Goal: Check status: Check status

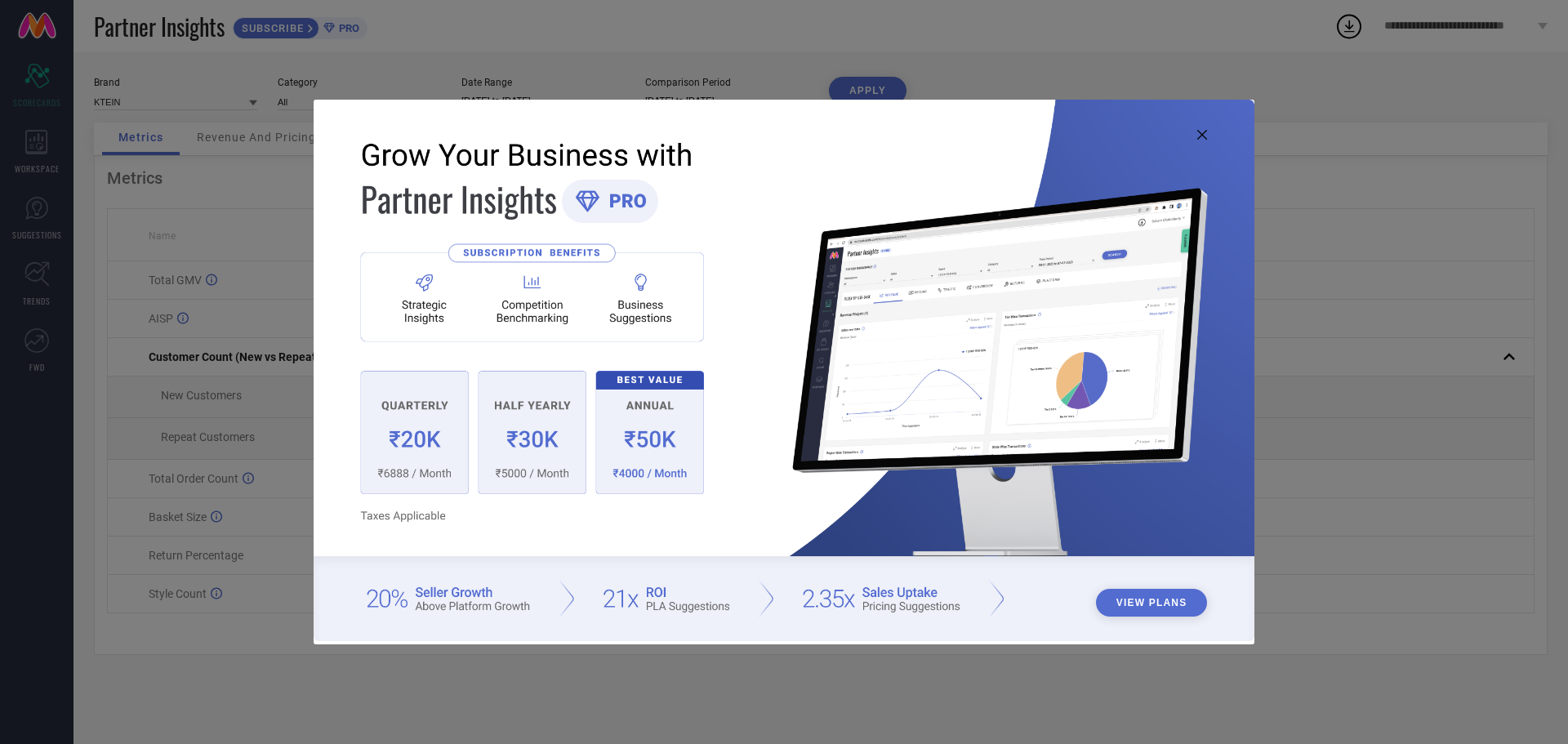
click at [1203, 132] on icon at bounding box center [1203, 135] width 10 height 10
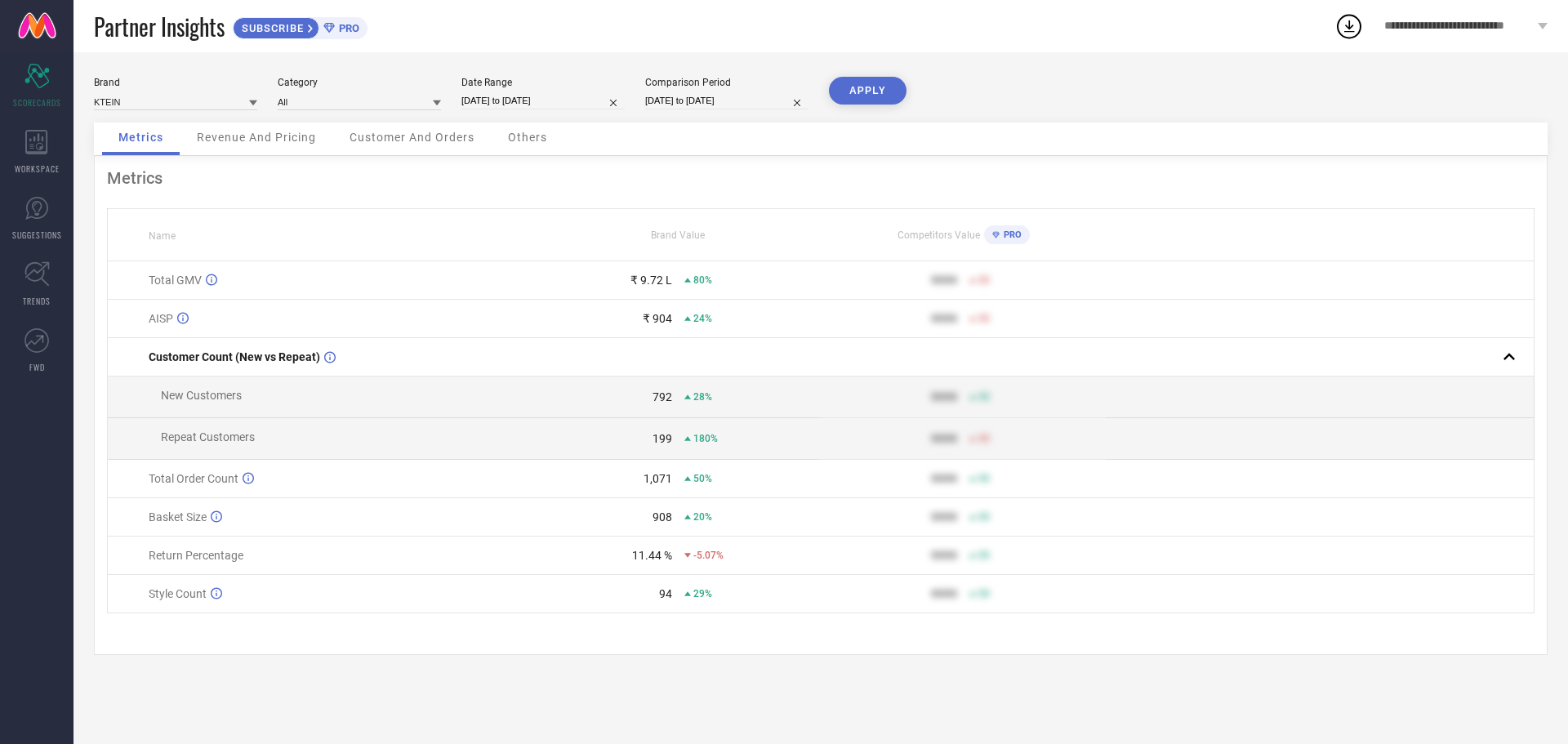
click at [532, 96] on input "[DATE] to [DATE]" at bounding box center [542, 101] width 163 height 18
select select "7"
select select "2025"
select select "8"
select select "2025"
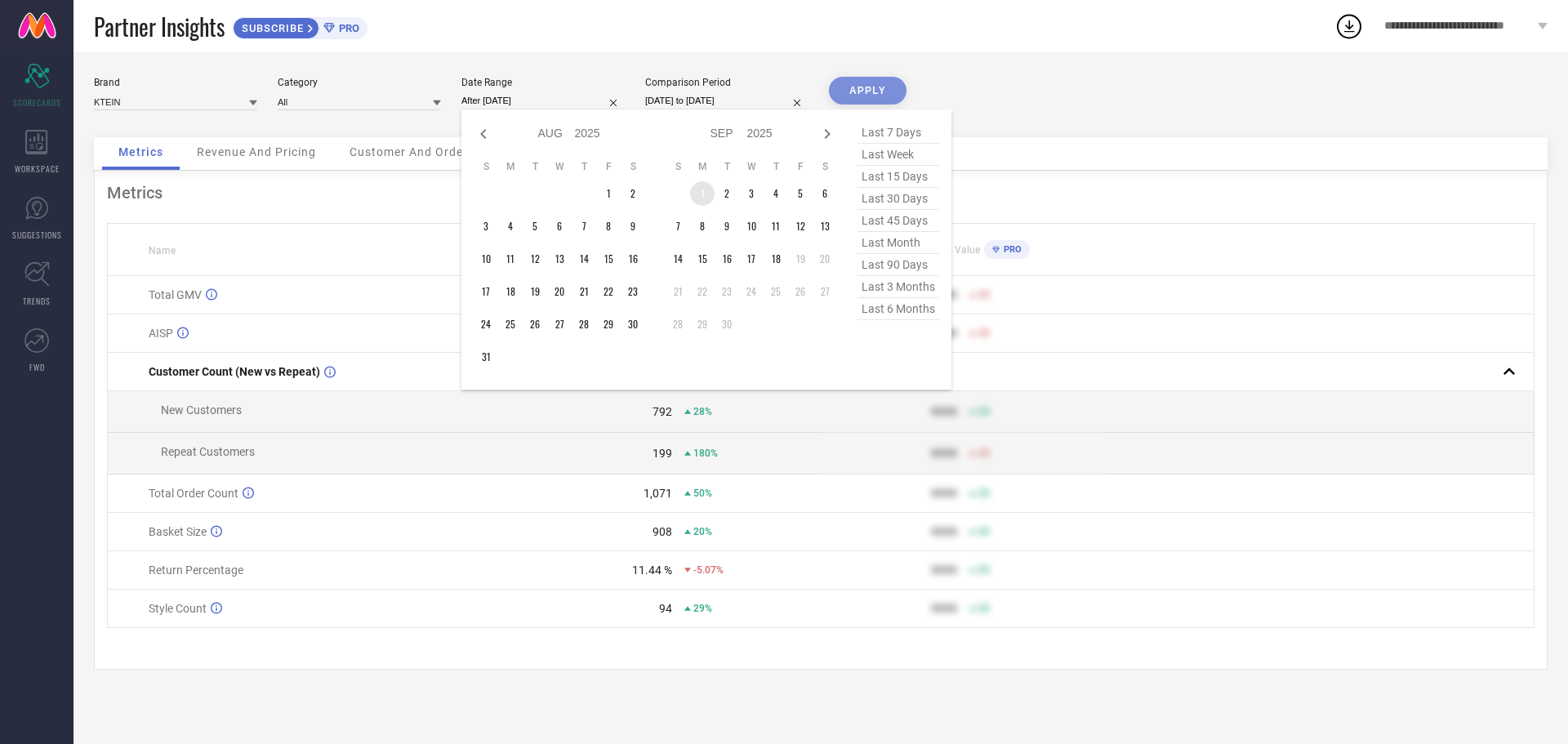
click at [696, 188] on td "1" at bounding box center [701, 193] width 24 height 24
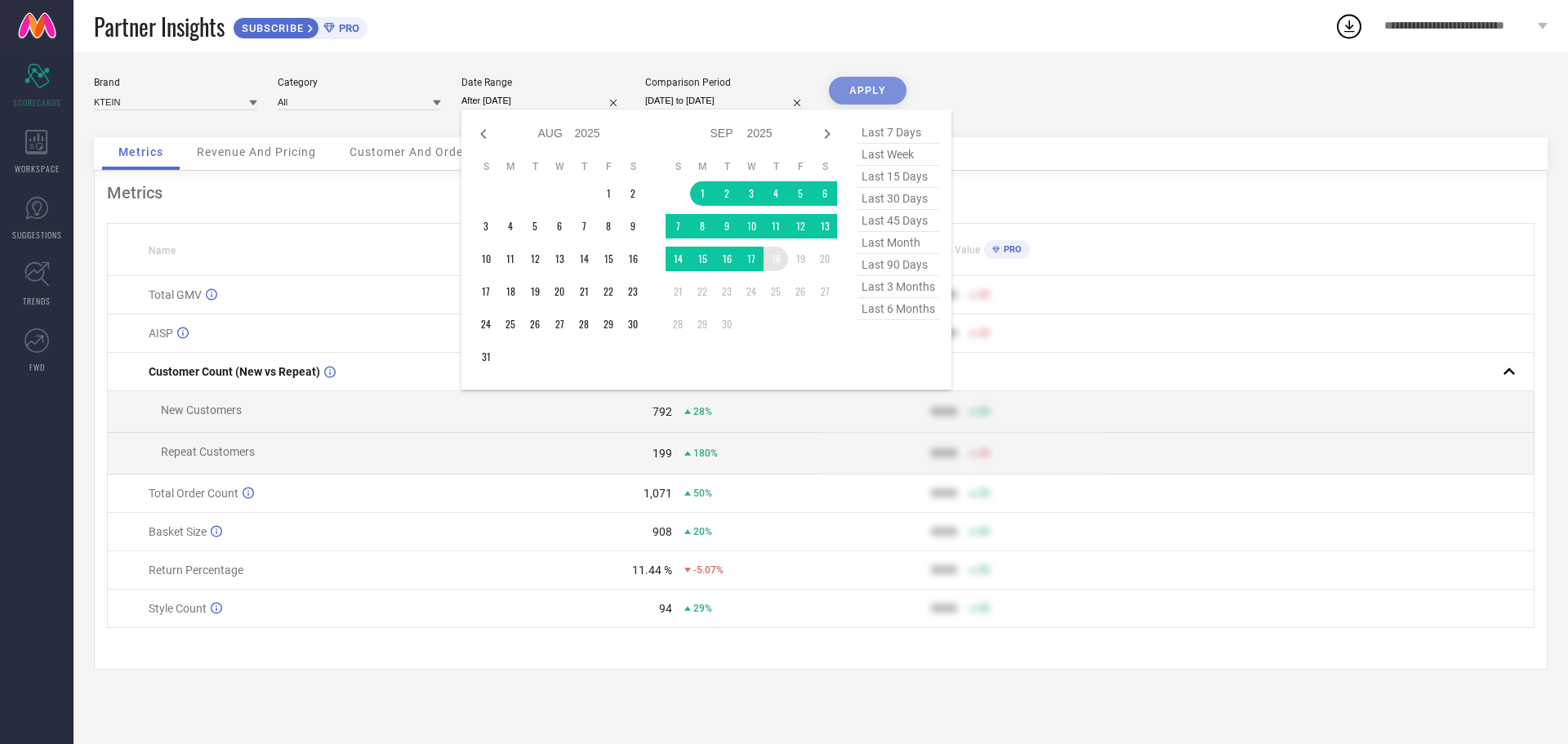
type input "[DATE] to [DATE]"
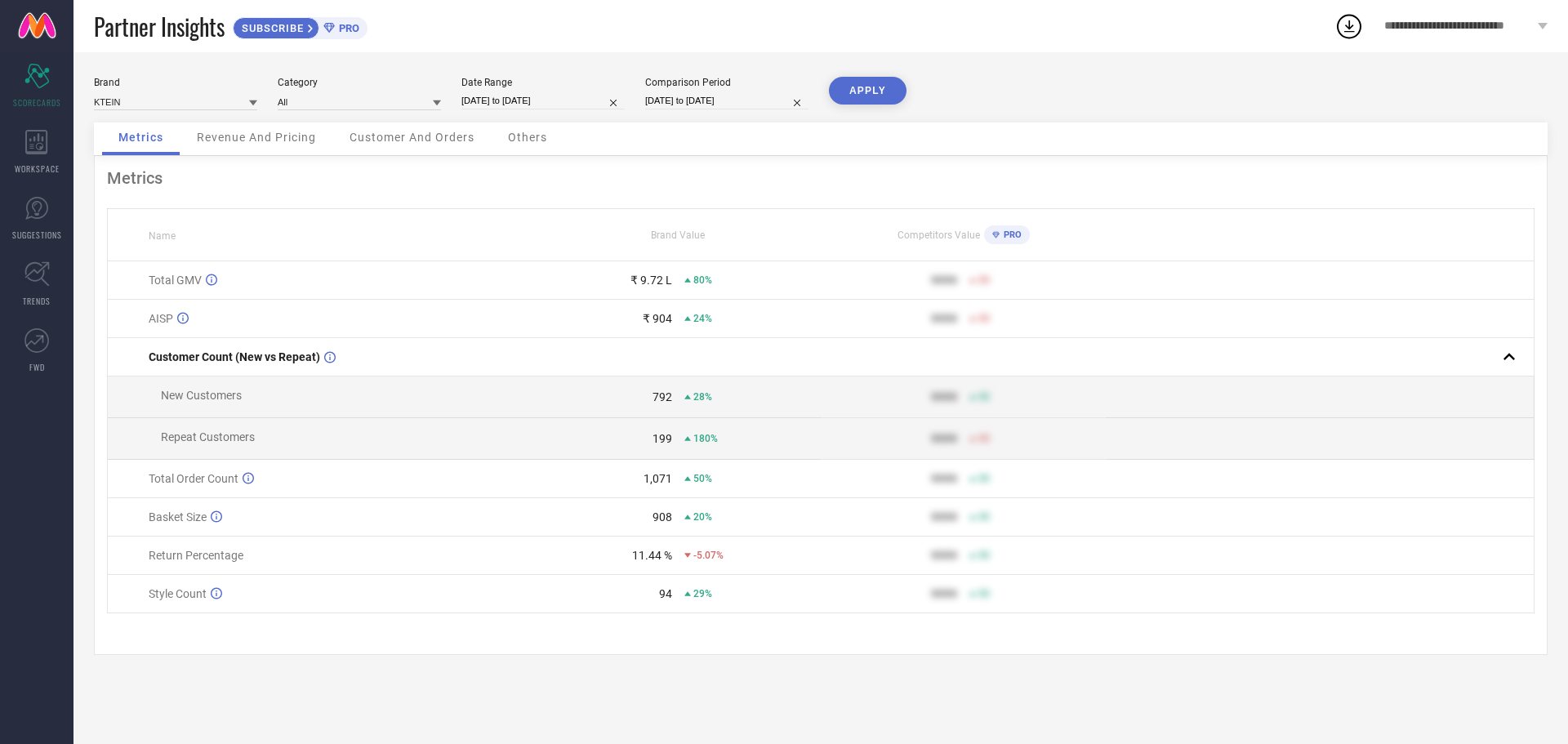
select select "8"
select select "2025"
select select "9"
select select "2025"
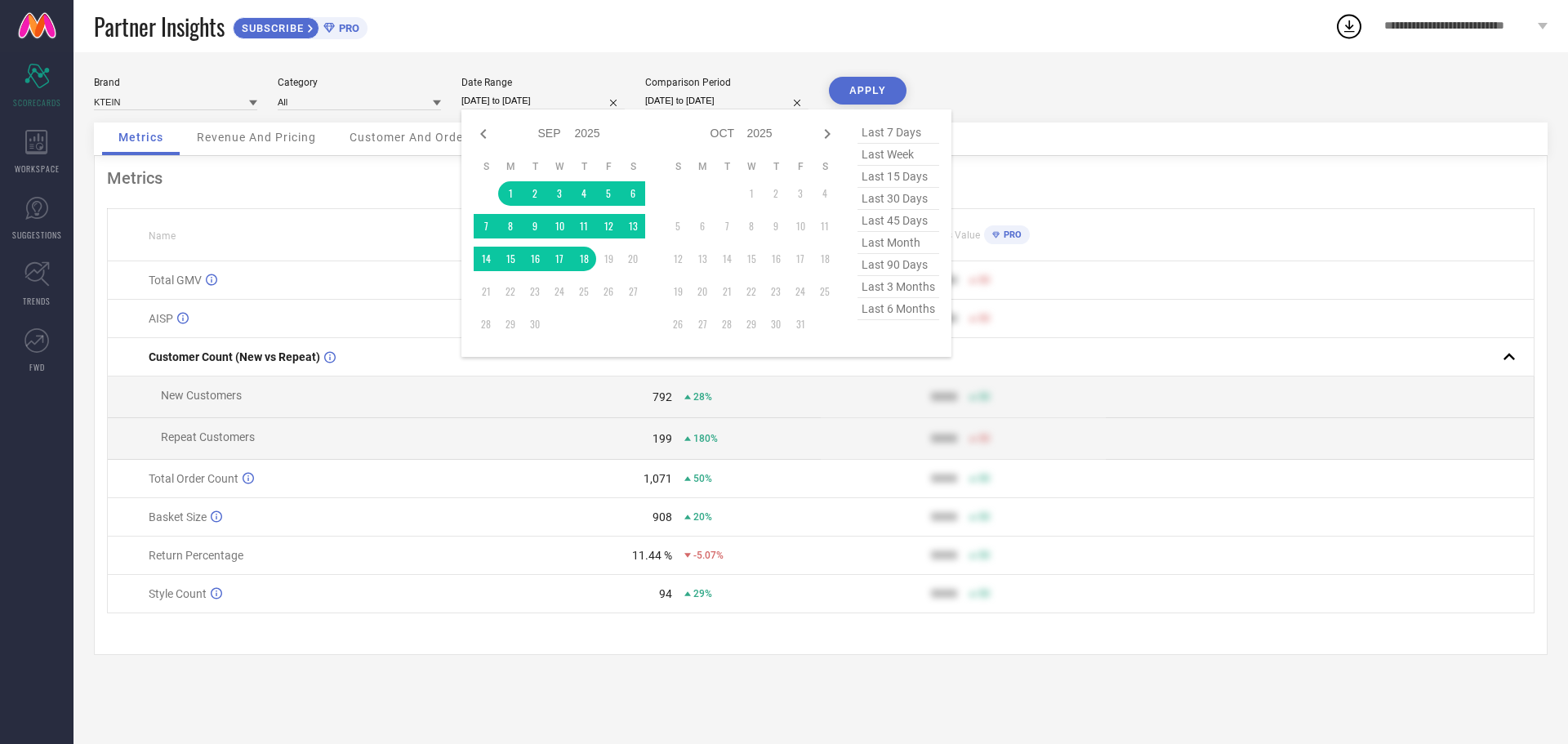
click at [578, 95] on input "[DATE] to [DATE]" at bounding box center [542, 101] width 163 height 18
click at [485, 136] on icon at bounding box center [484, 134] width 6 height 10
select select "7"
select select "2025"
select select "8"
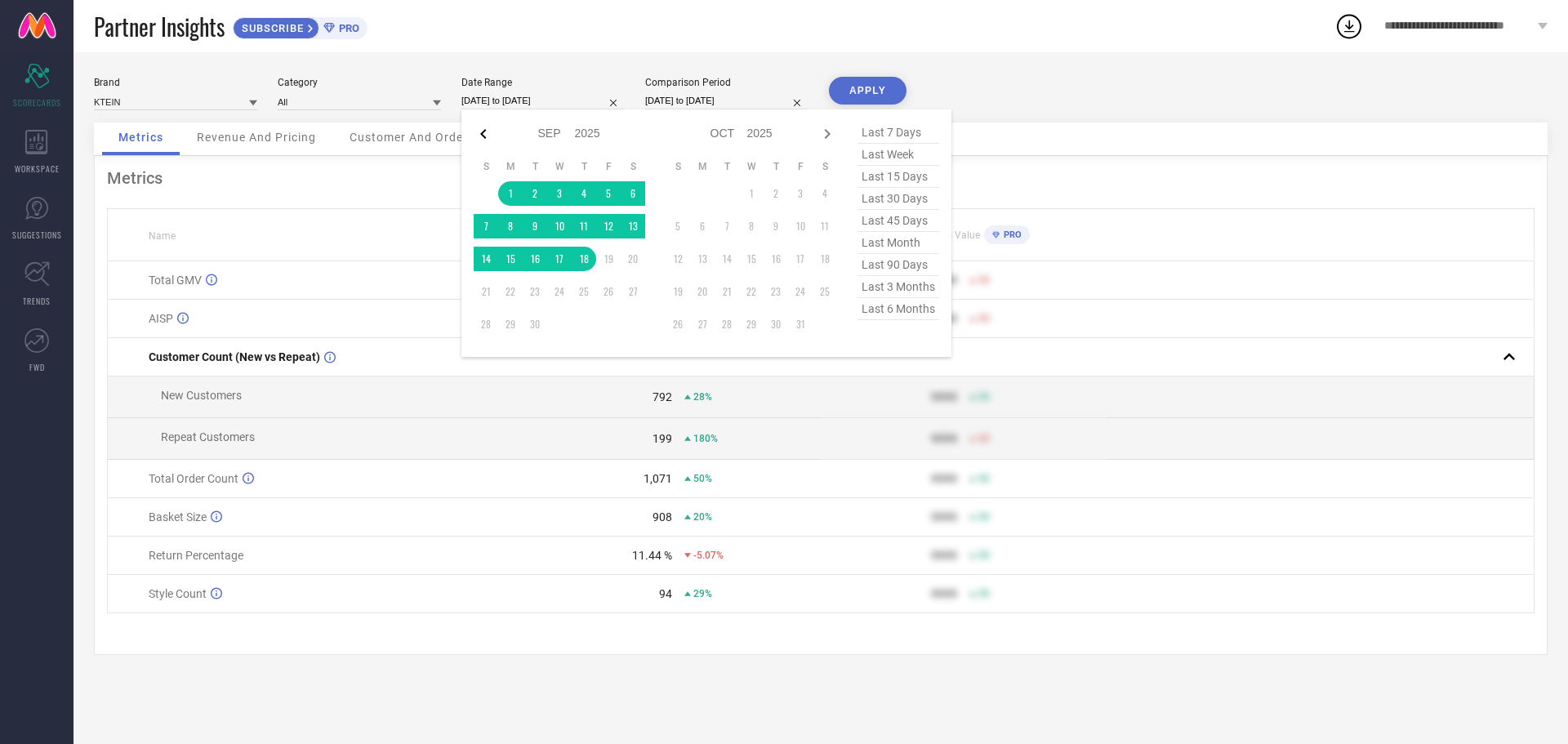
select select "2025"
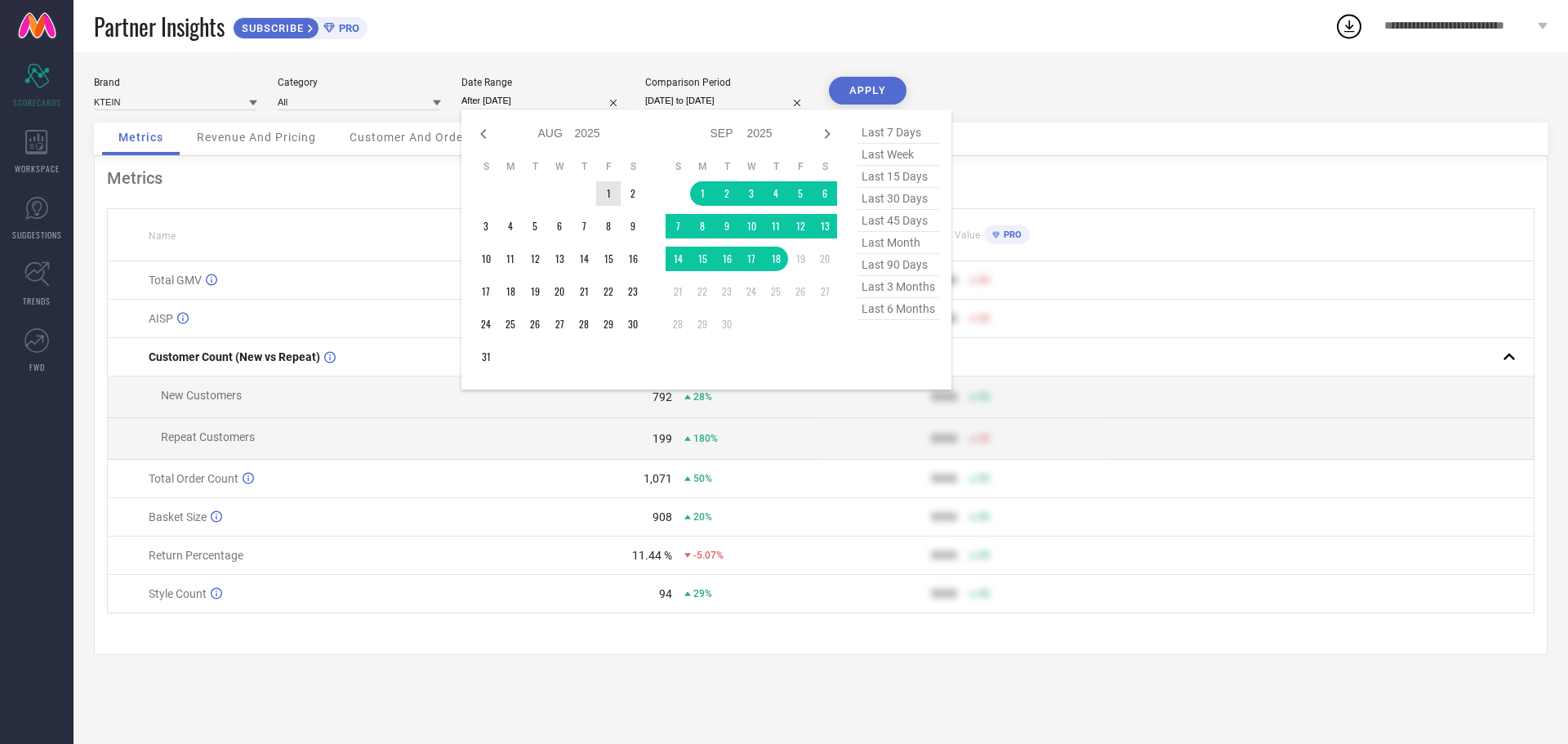
click at [613, 192] on td "1" at bounding box center [608, 193] width 24 height 24
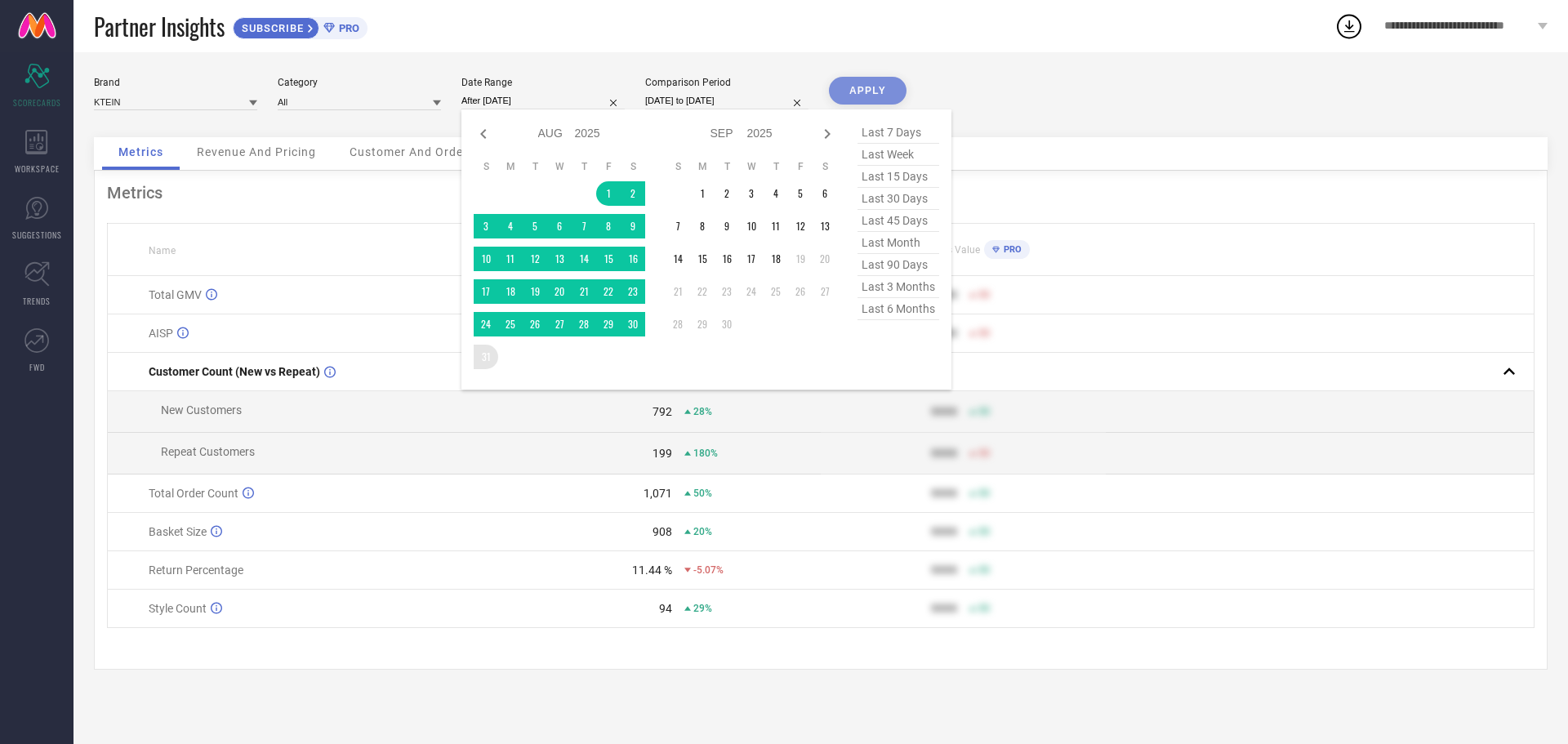
type input "[DATE] to [DATE]"
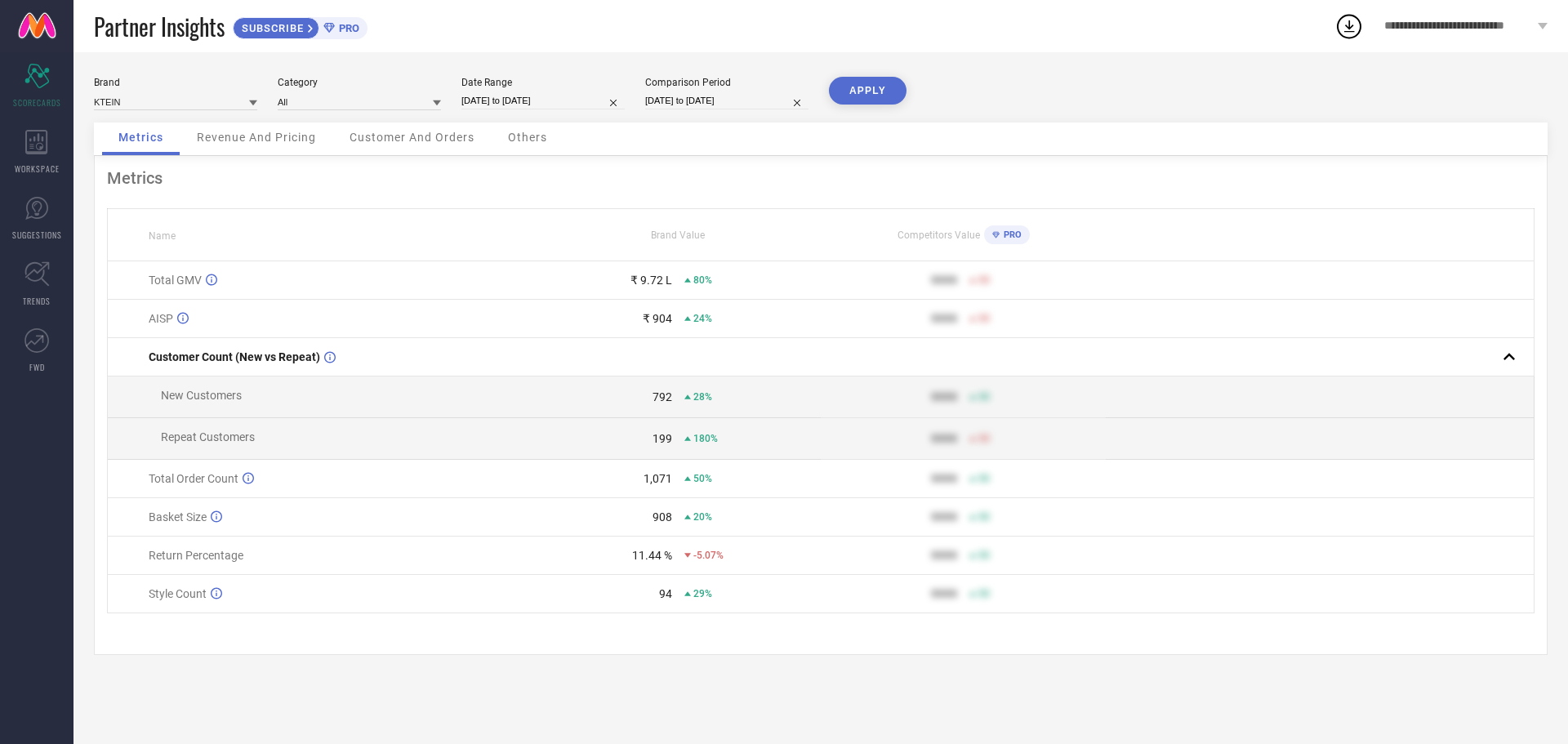
select select "7"
select select "2025"
select select "8"
select select "2025"
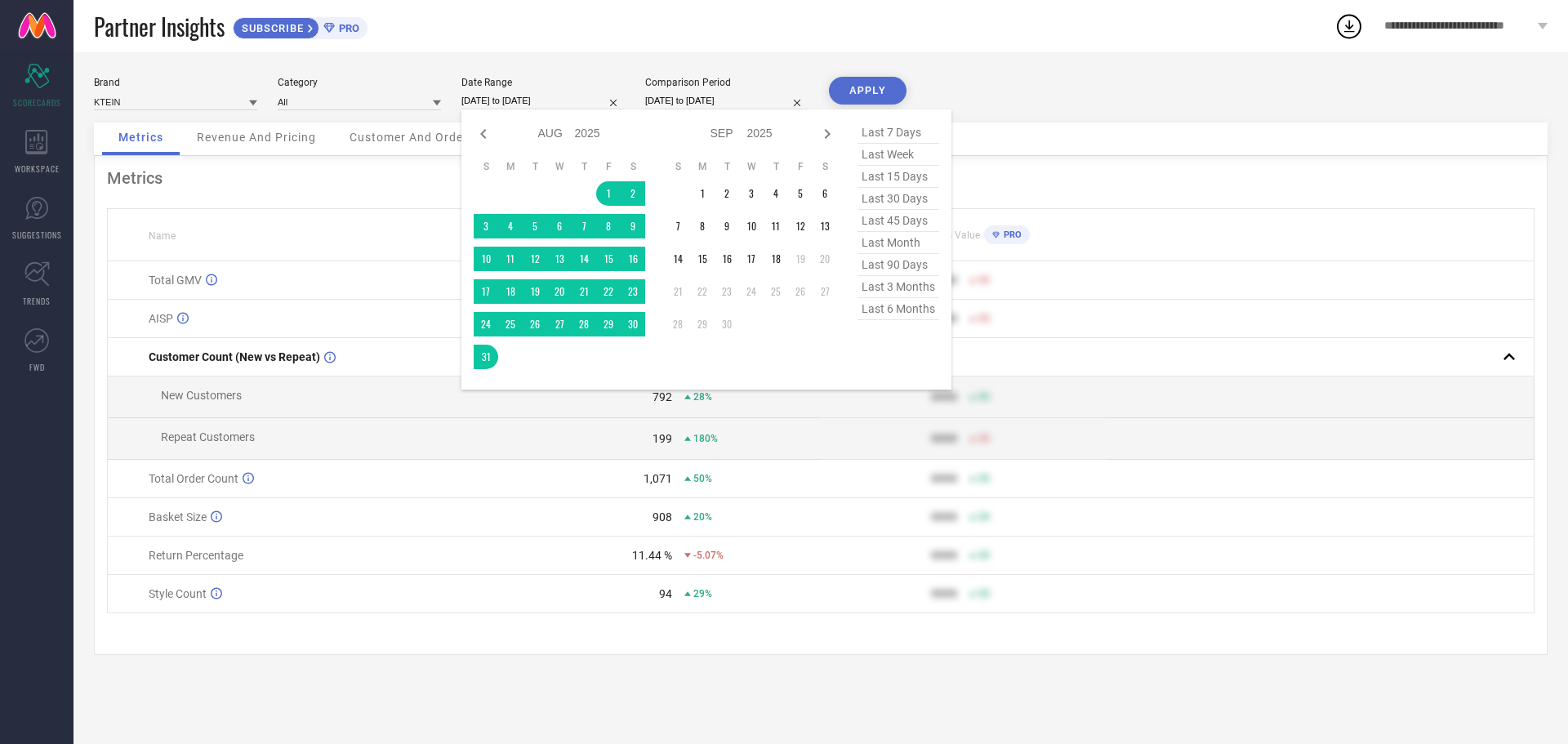
click at [544, 107] on input "[DATE] to [DATE]" at bounding box center [542, 101] width 163 height 18
click at [1143, 103] on div "Brand KTEIN Category All Date Range [DATE] to [DATE] Jan Feb Mar Apr May Jun [D…" at bounding box center [821, 100] width 1454 height 46
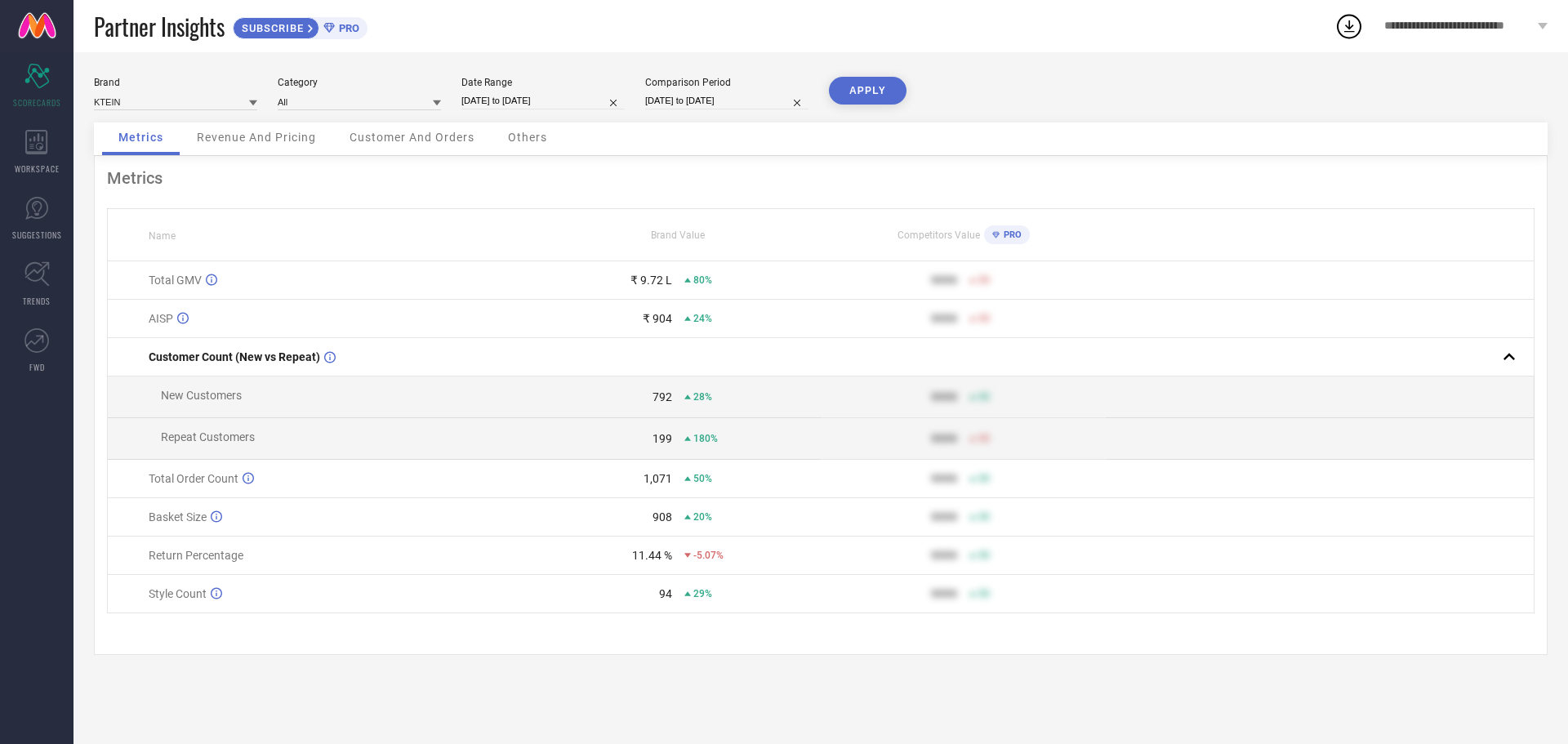
click at [682, 96] on input "[DATE] to [DATE]" at bounding box center [726, 101] width 163 height 18
select select "7"
select select "2024"
select select "8"
select select "2024"
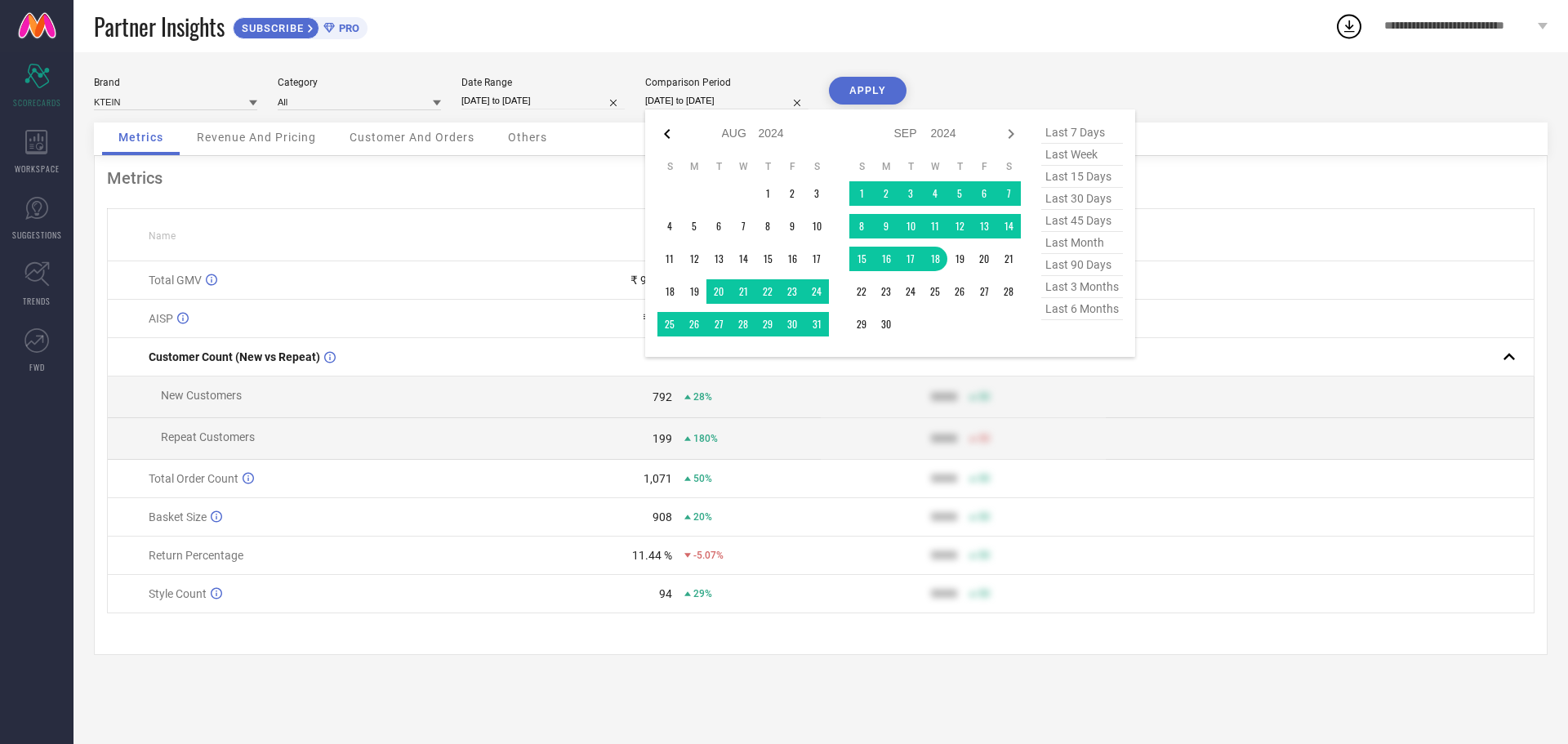
click at [664, 129] on icon at bounding box center [667, 134] width 20 height 20
select select "6"
select select "2024"
select select "7"
select select "2024"
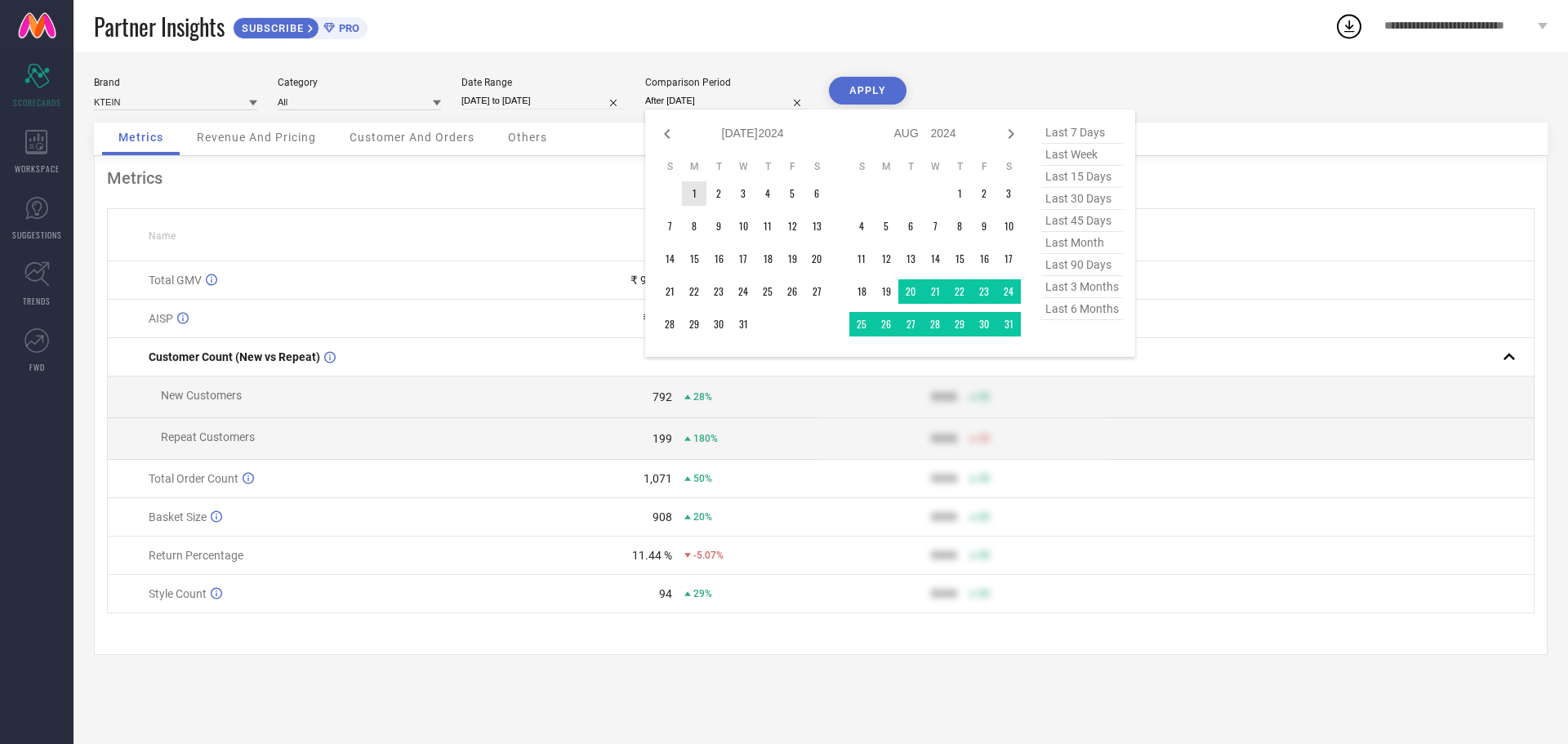
click at [693, 202] on td "1" at bounding box center [694, 193] width 24 height 24
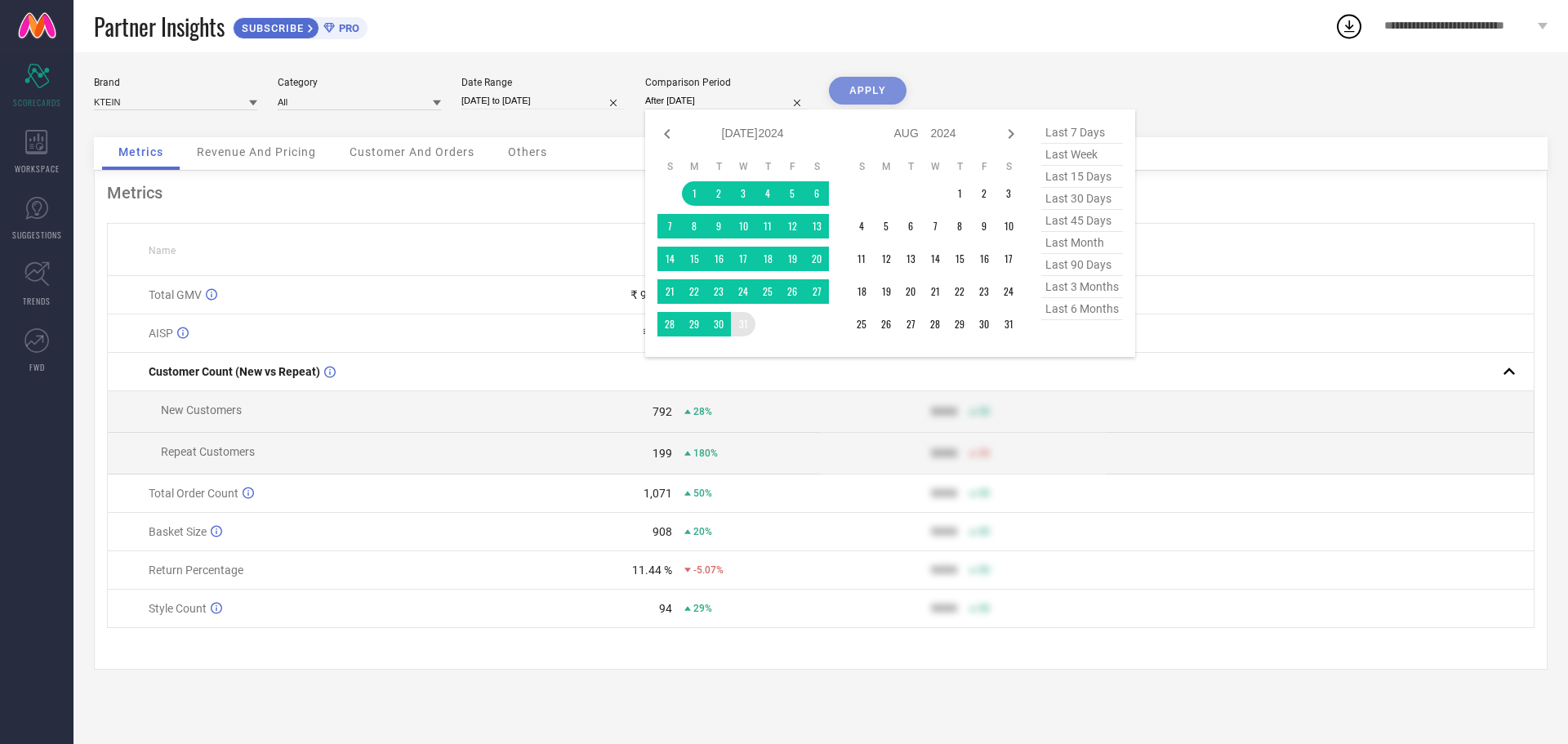
type input "[DATE] to [DATE]"
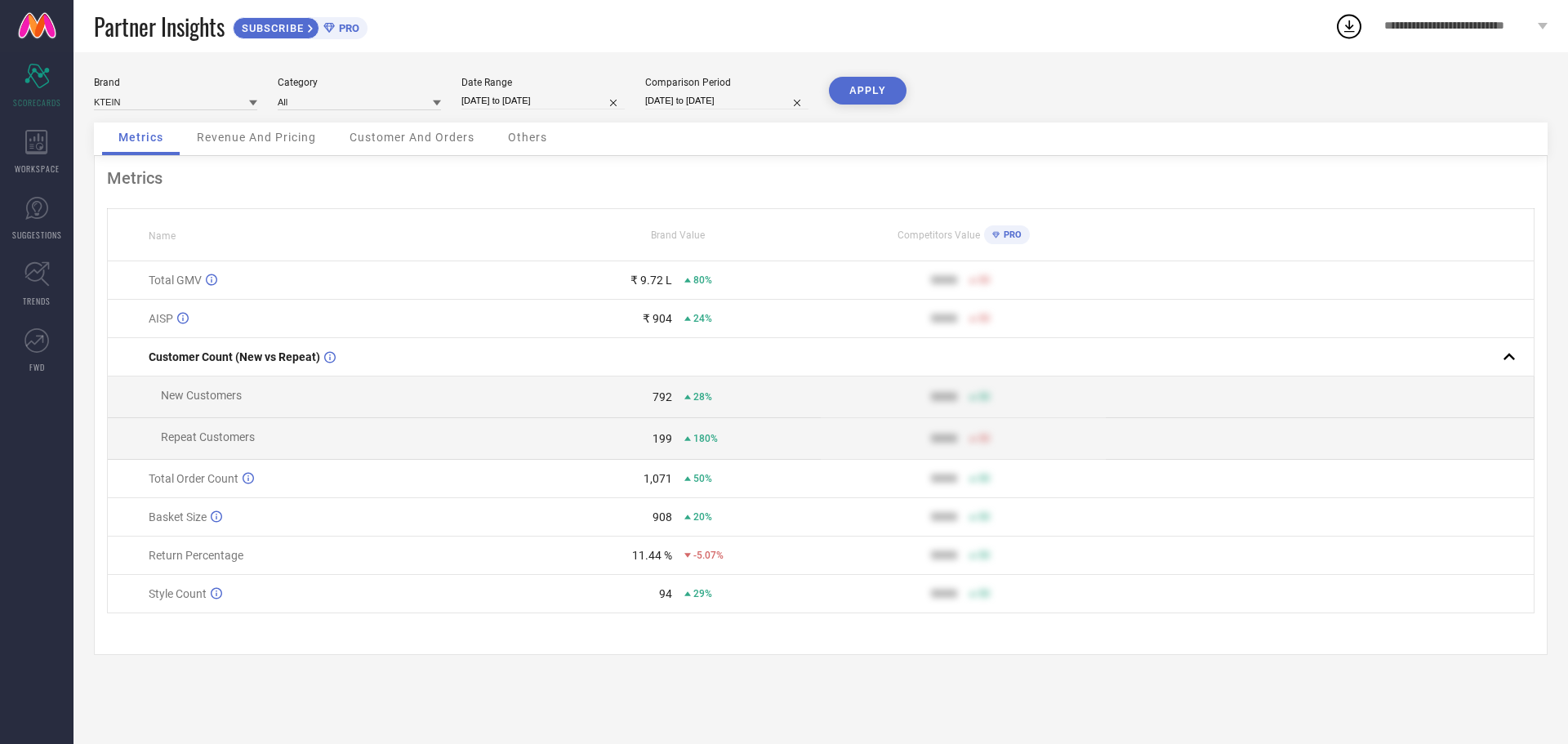
click at [866, 87] on button "APPLY" at bounding box center [868, 91] width 77 height 27
click at [687, 102] on input "[DATE] to [DATE]" at bounding box center [726, 101] width 163 height 18
select select "6"
select select "2024"
select select "7"
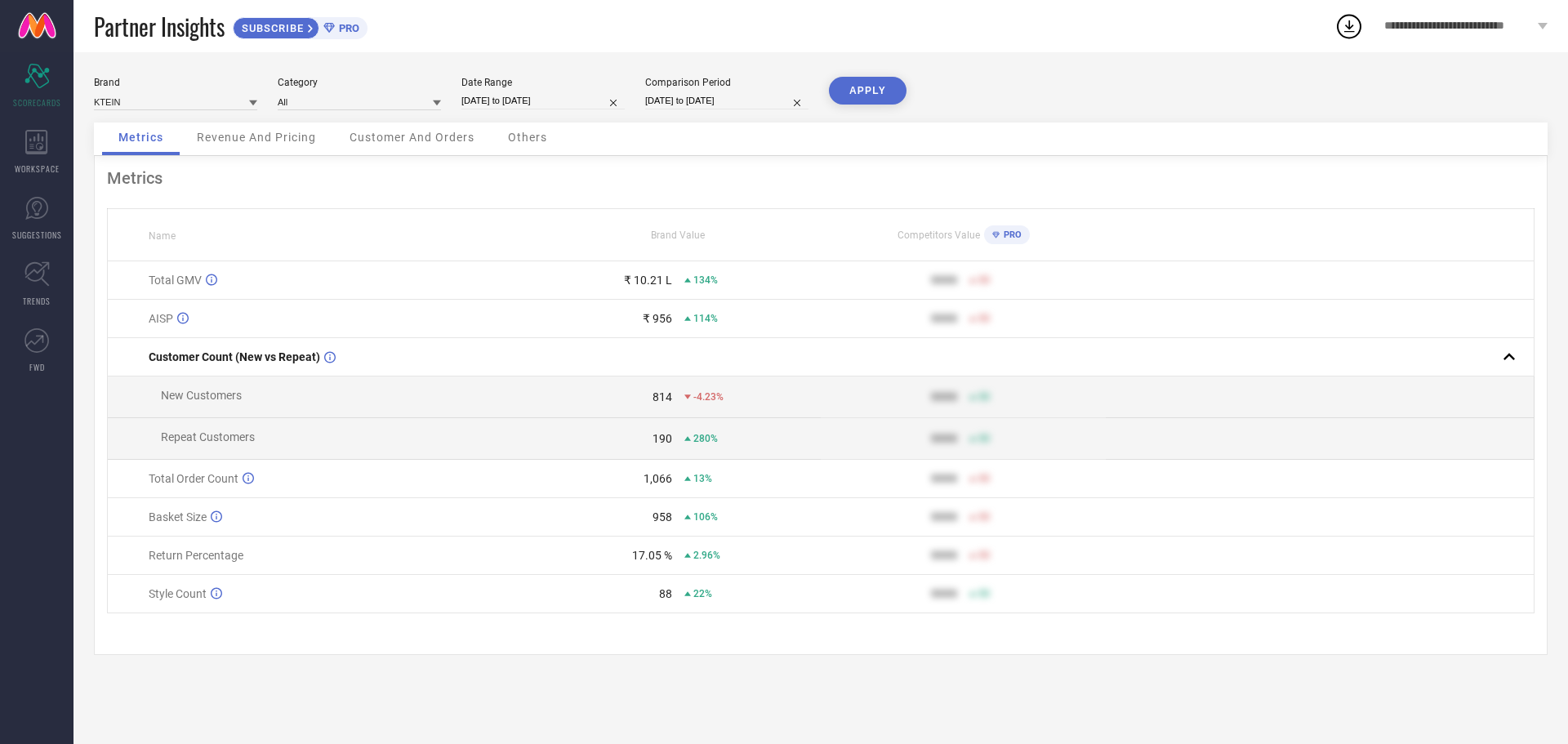
select select "2024"
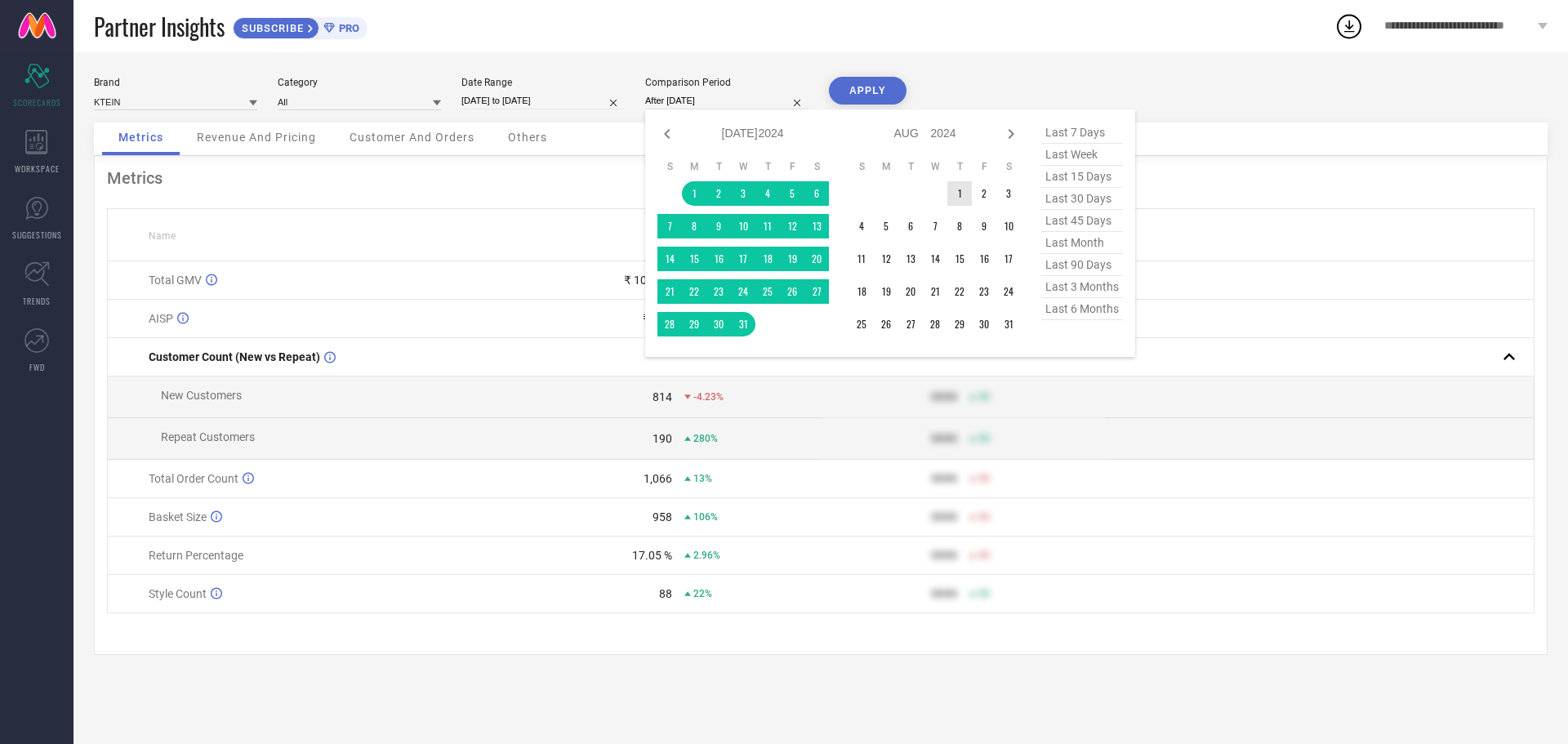
click at [958, 193] on td "1" at bounding box center [959, 193] width 24 height 24
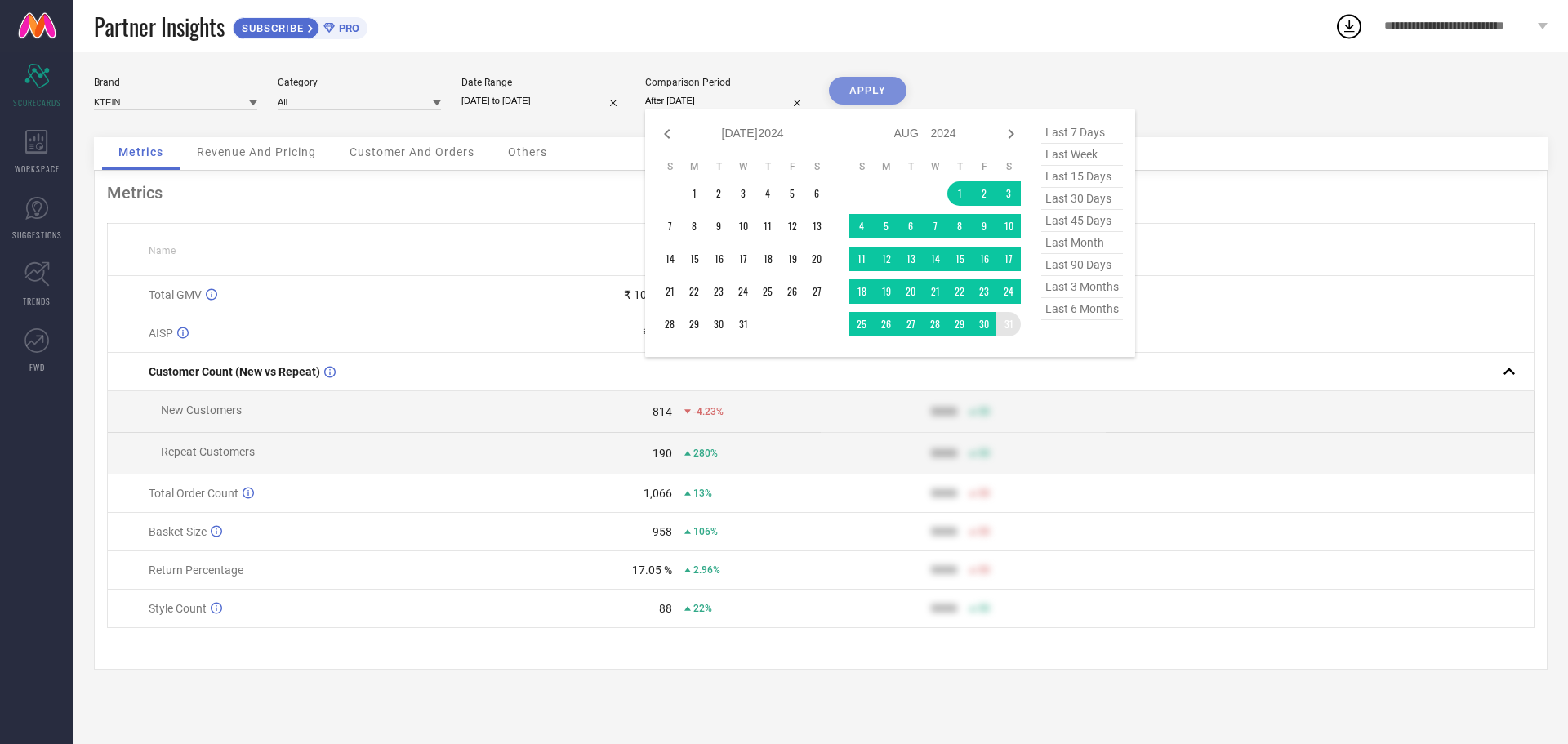
type input "[DATE] to [DATE]"
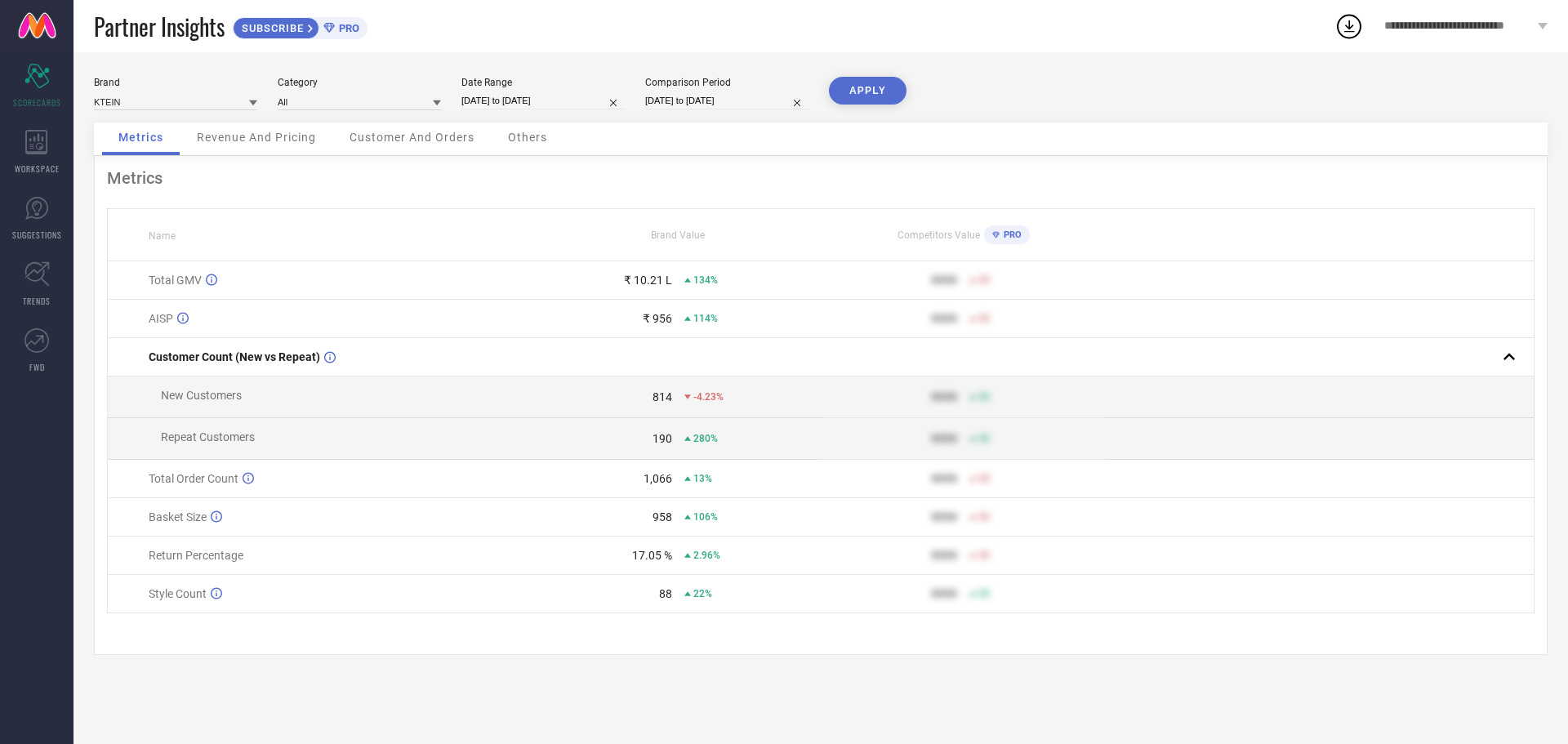
click at [864, 87] on button "APPLY" at bounding box center [868, 91] width 77 height 27
click at [388, 97] on input at bounding box center [359, 102] width 163 height 18
click at [1156, 145] on div "Metrics Revenue And Pricing Customer And Orders Others" at bounding box center [821, 139] width 1454 height 33
click at [1064, 418] on td "9999 50" at bounding box center [963, 396] width 285 height 42
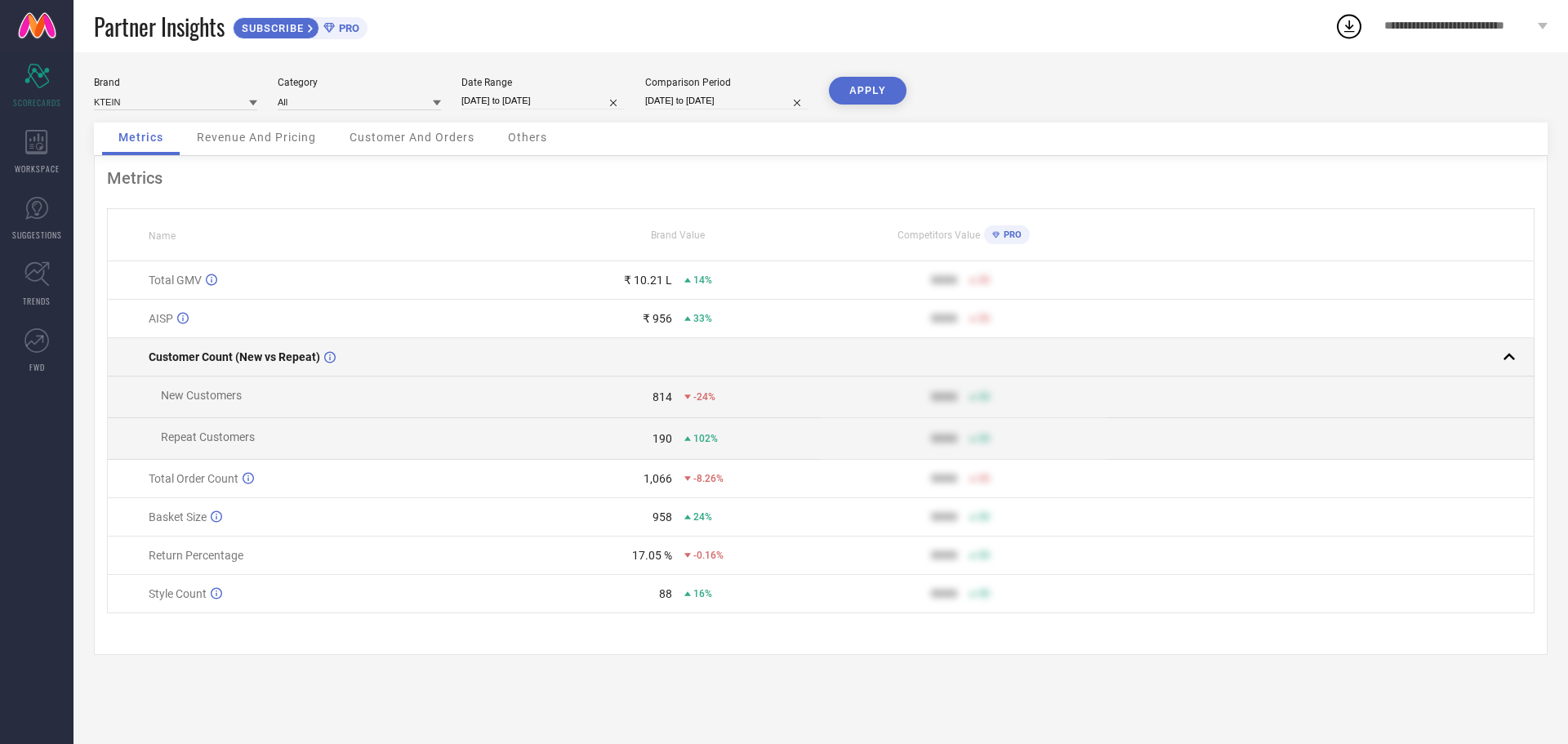
click at [1295, 368] on div at bounding box center [1314, 356] width 414 height 22
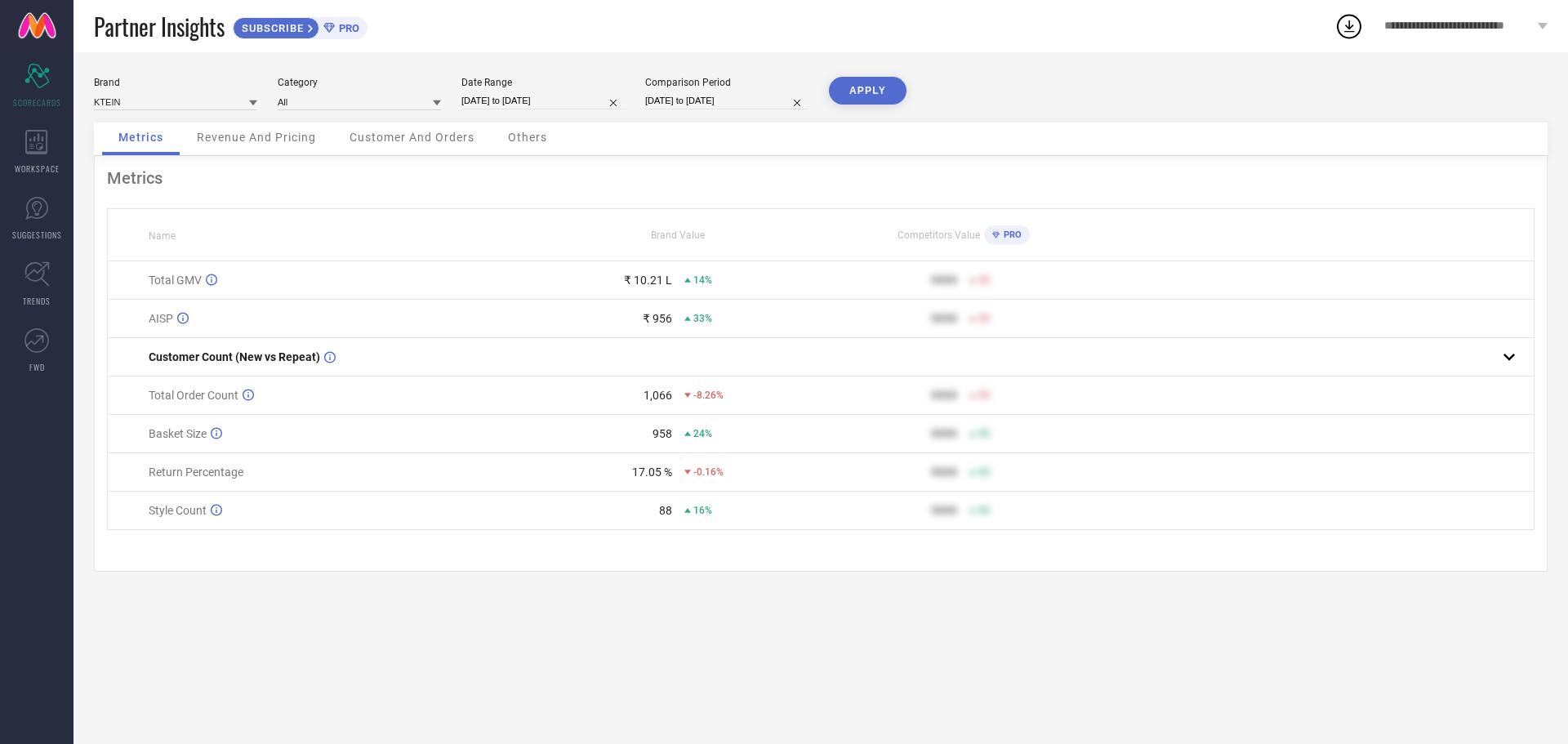
click at [605, 103] on input "[DATE] to [DATE]" at bounding box center [542, 101] width 163 height 18
select select "7"
select select "2025"
select select "8"
select select "2025"
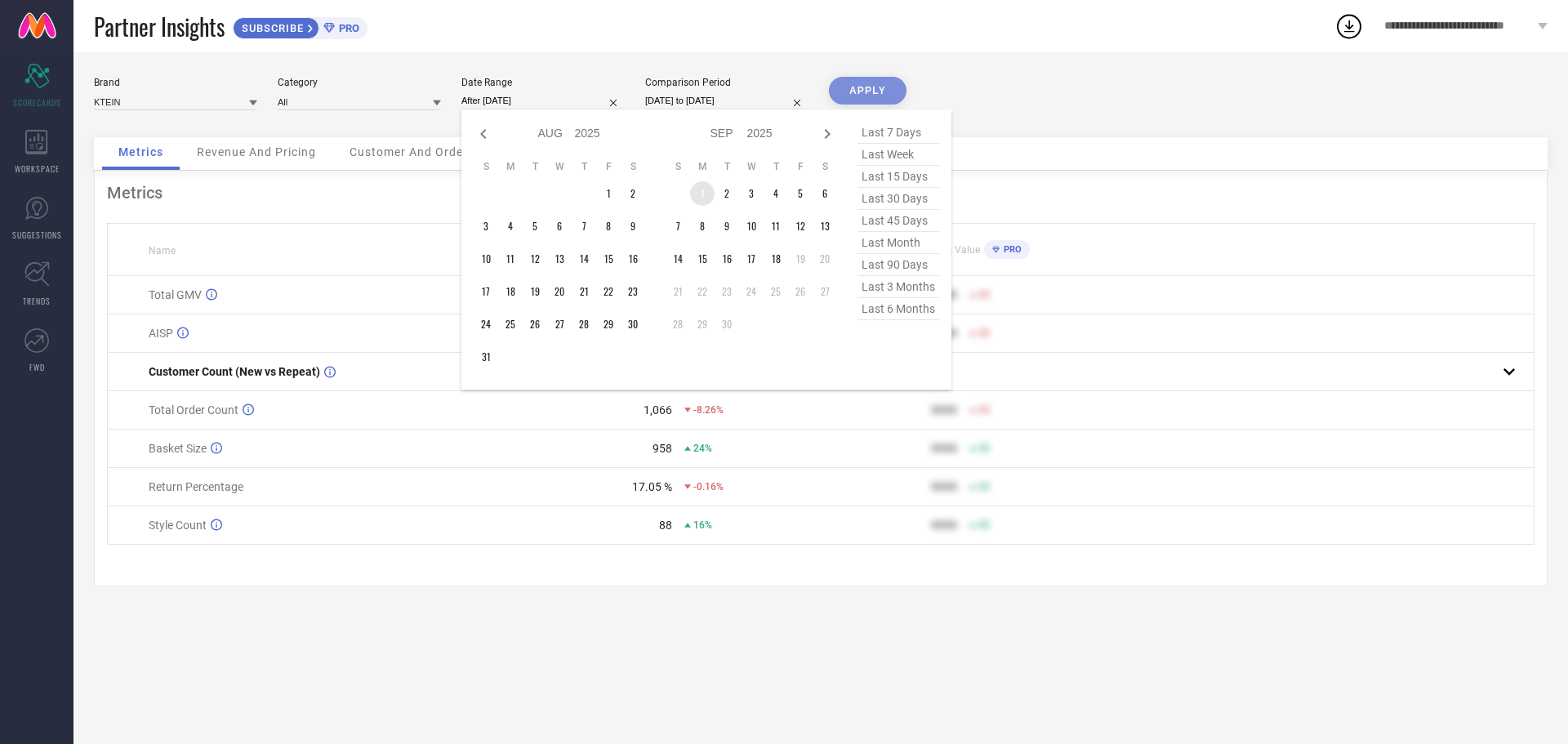
click at [699, 195] on td "1" at bounding box center [701, 193] width 24 height 24
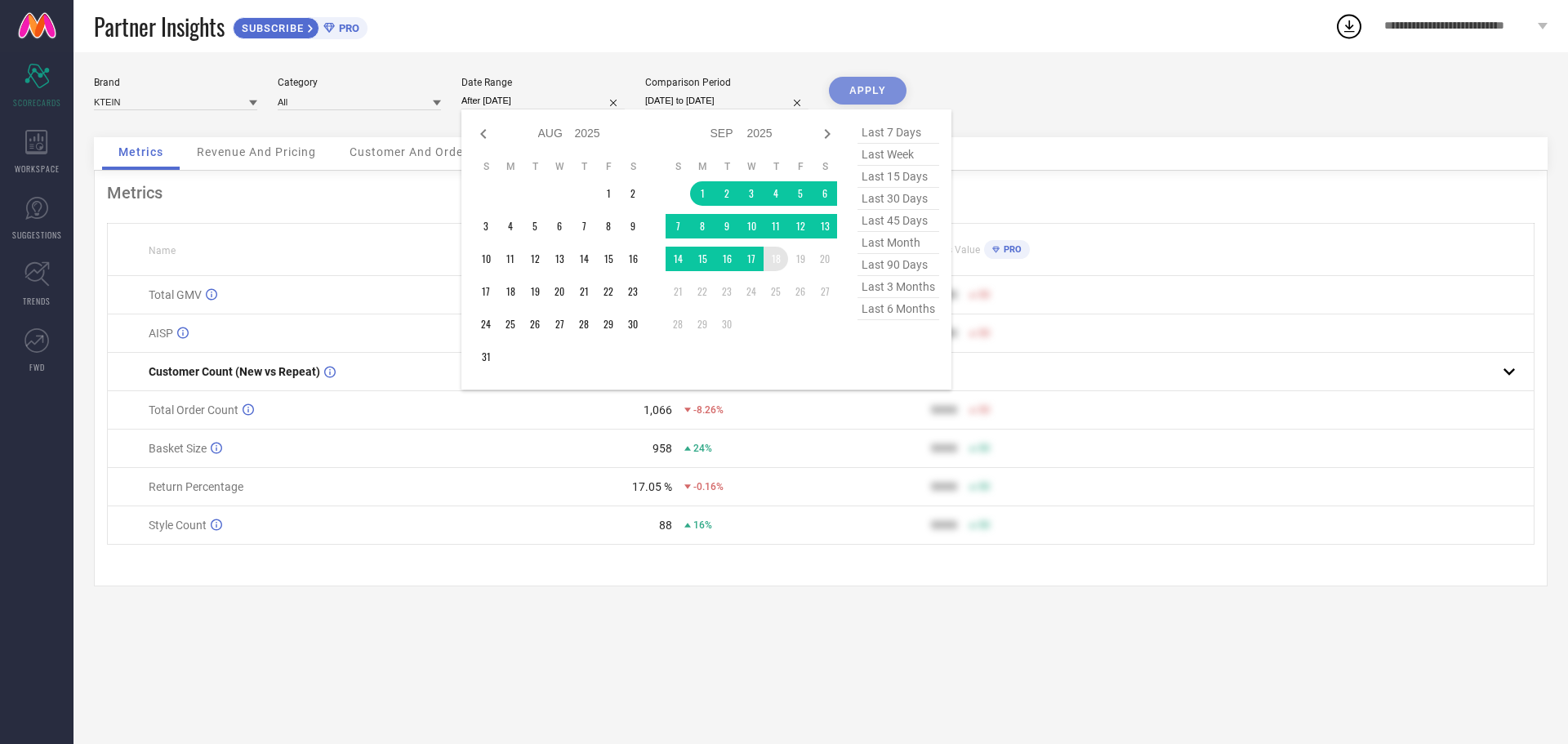
type input "[DATE] to [DATE]"
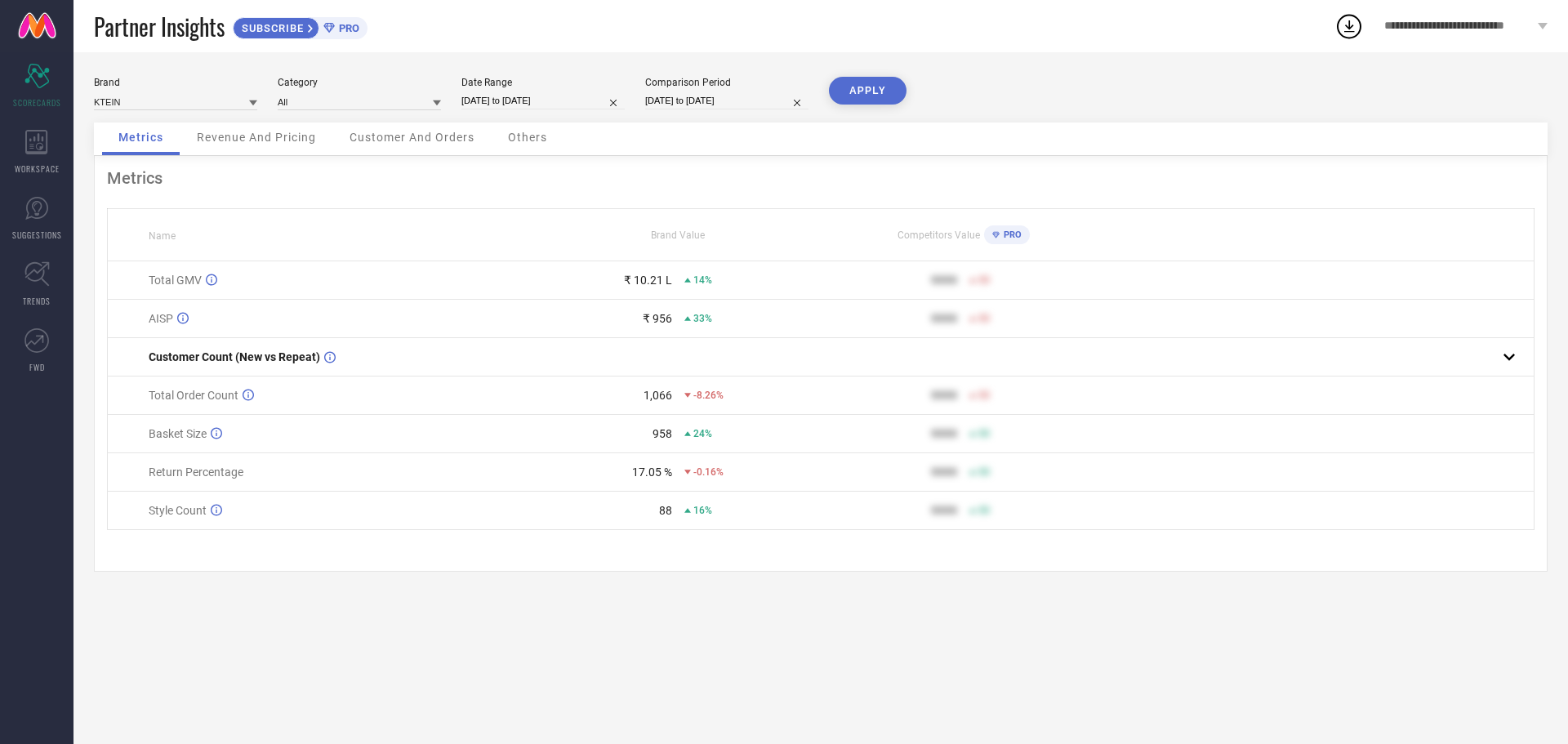
click at [863, 95] on button "APPLY" at bounding box center [868, 91] width 77 height 27
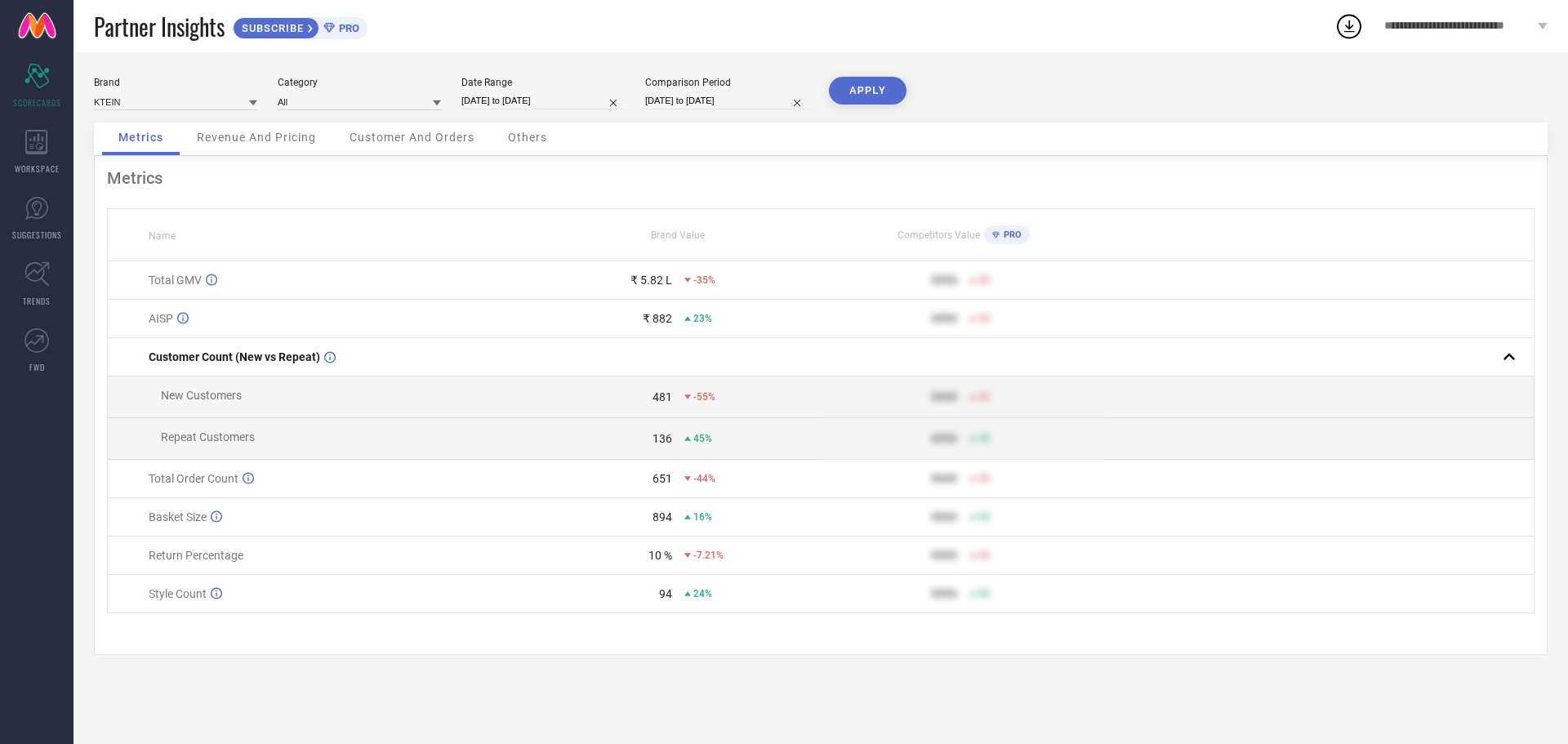
select select "8"
select select "2025"
select select "9"
select select "2025"
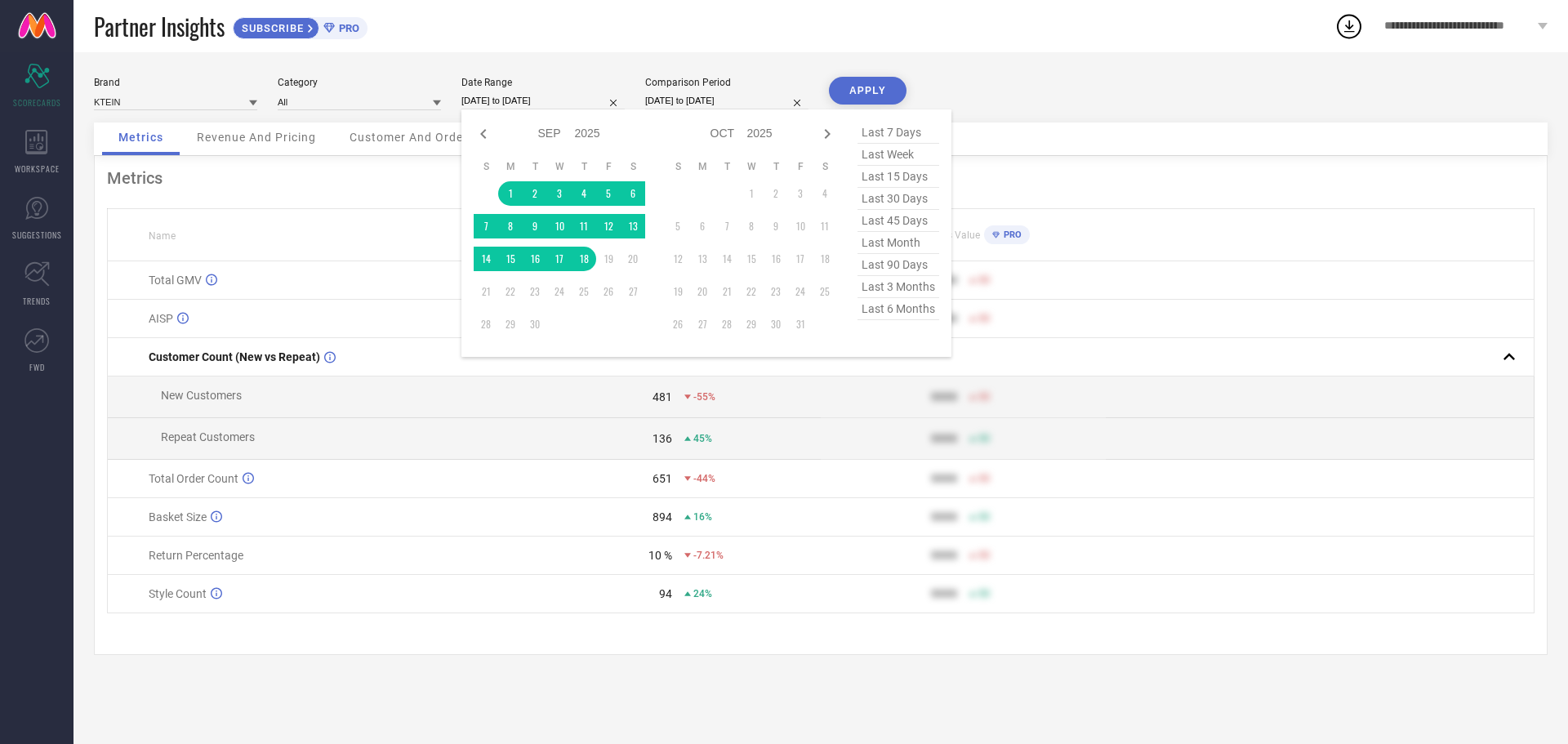
click at [540, 100] on input "[DATE] to [DATE]" at bounding box center [542, 101] width 163 height 18
click at [731, 106] on input "[DATE] to [DATE]" at bounding box center [726, 101] width 163 height 18
select select "7"
select select "2024"
select select "8"
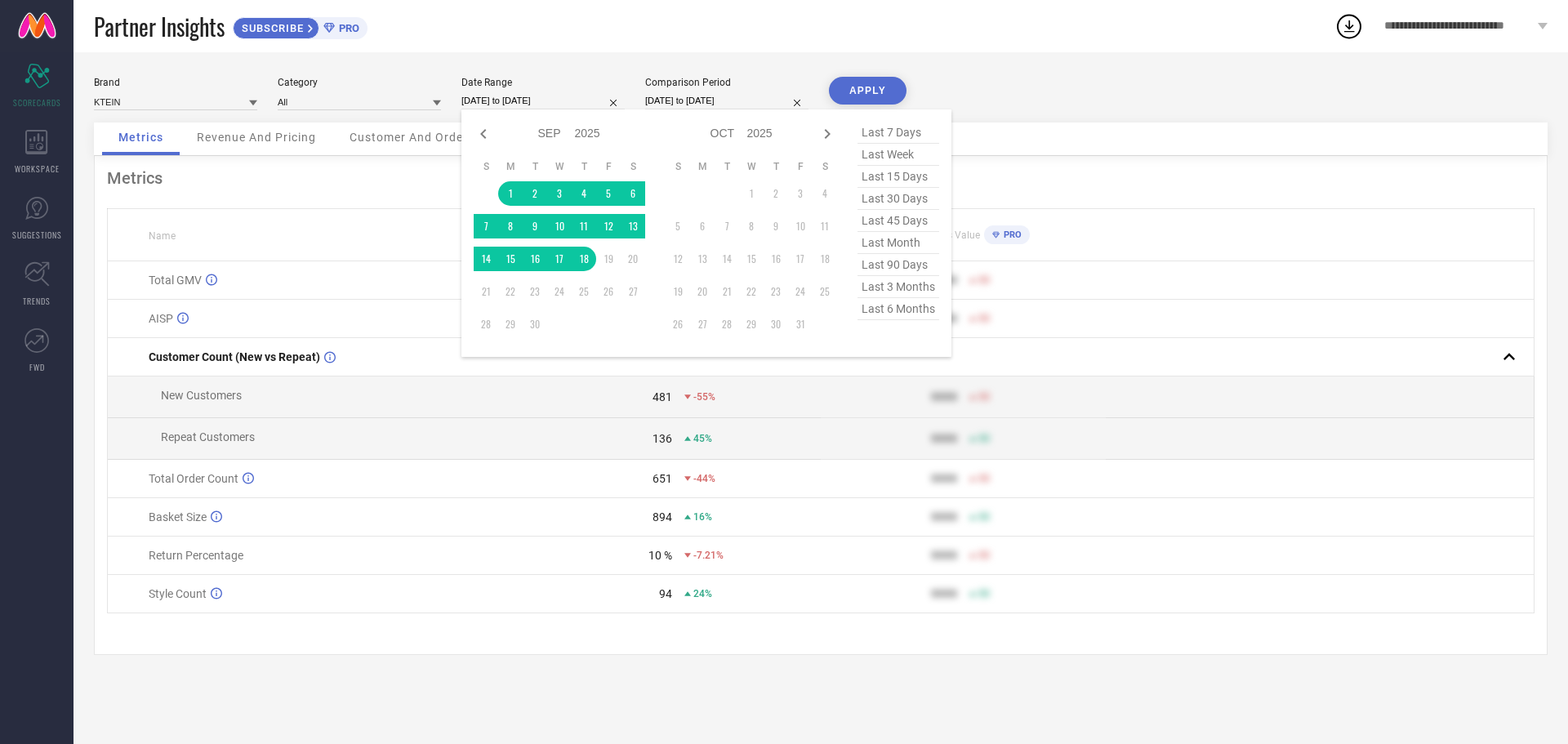
select select "2024"
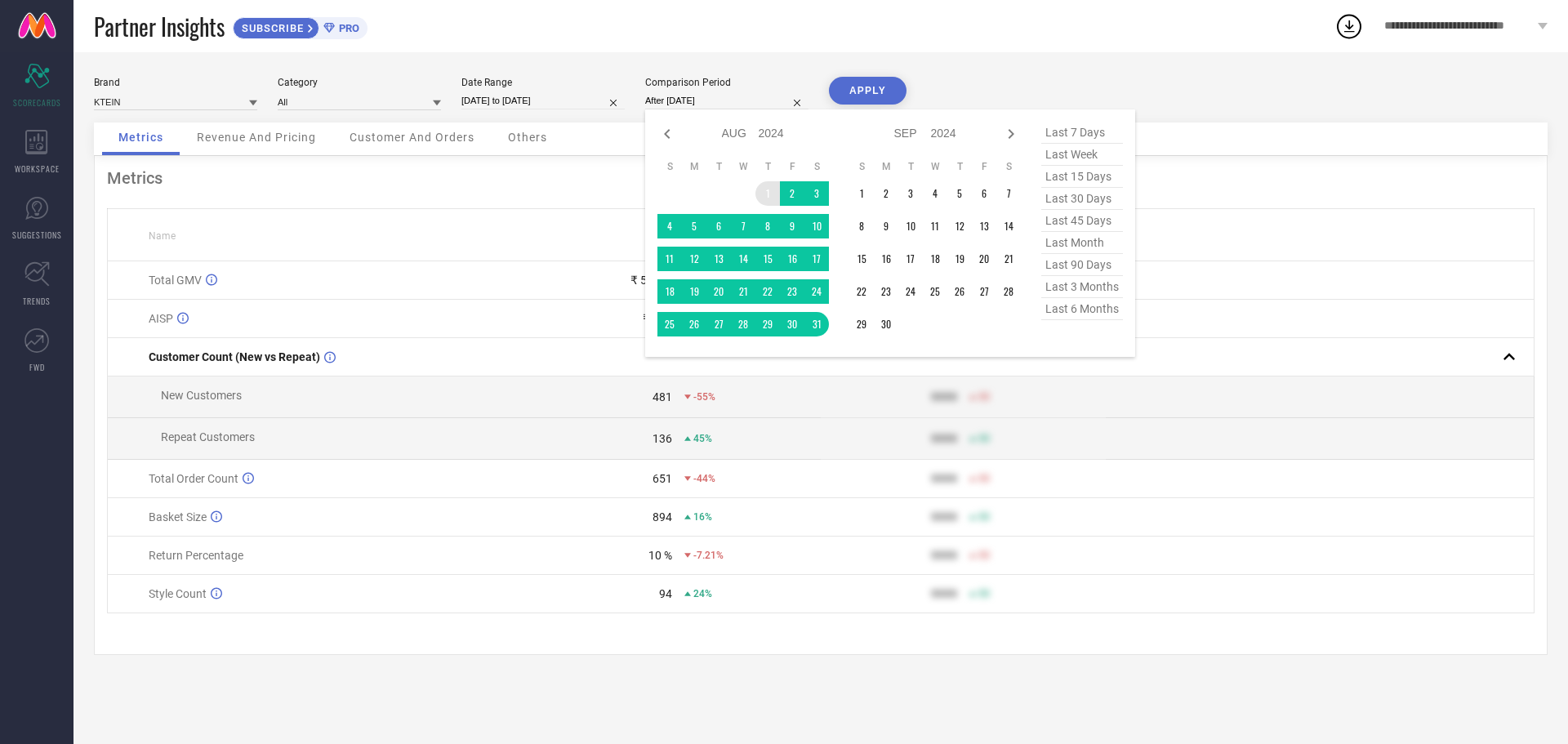
click at [773, 192] on td "1" at bounding box center [767, 193] width 24 height 24
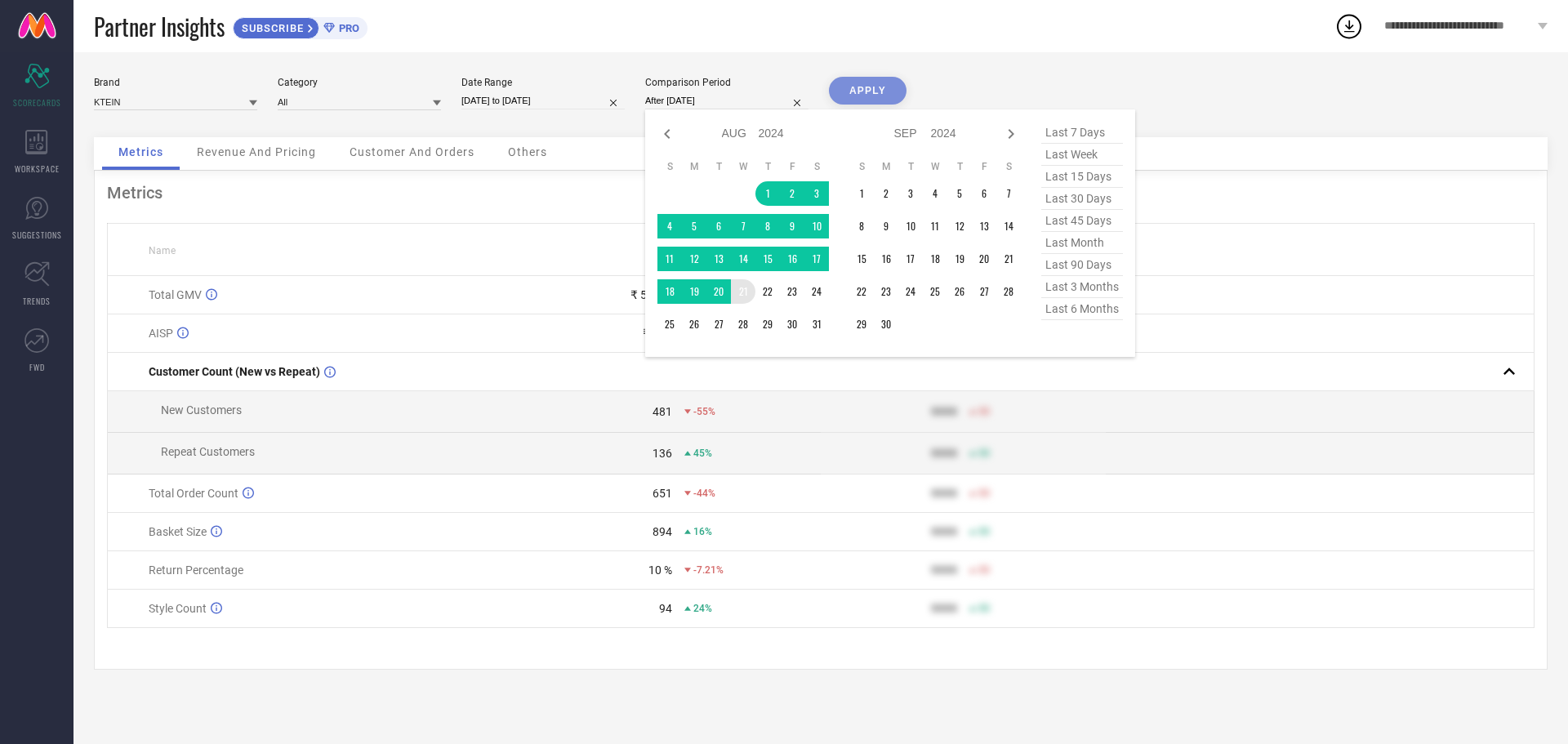
type input "[DATE] to [DATE]"
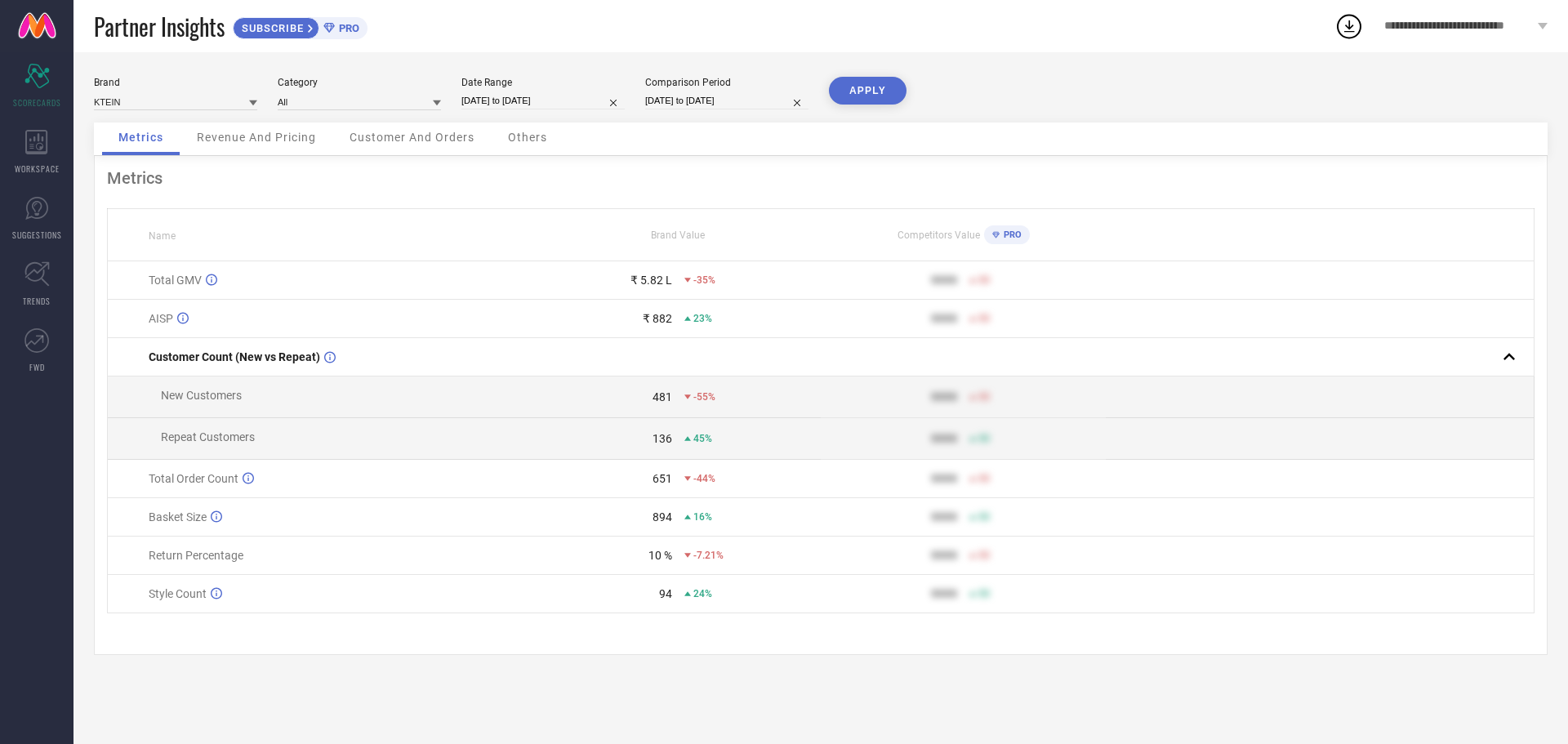
click at [852, 95] on button "APPLY" at bounding box center [868, 91] width 77 height 27
